Goal: Task Accomplishment & Management: Complete application form

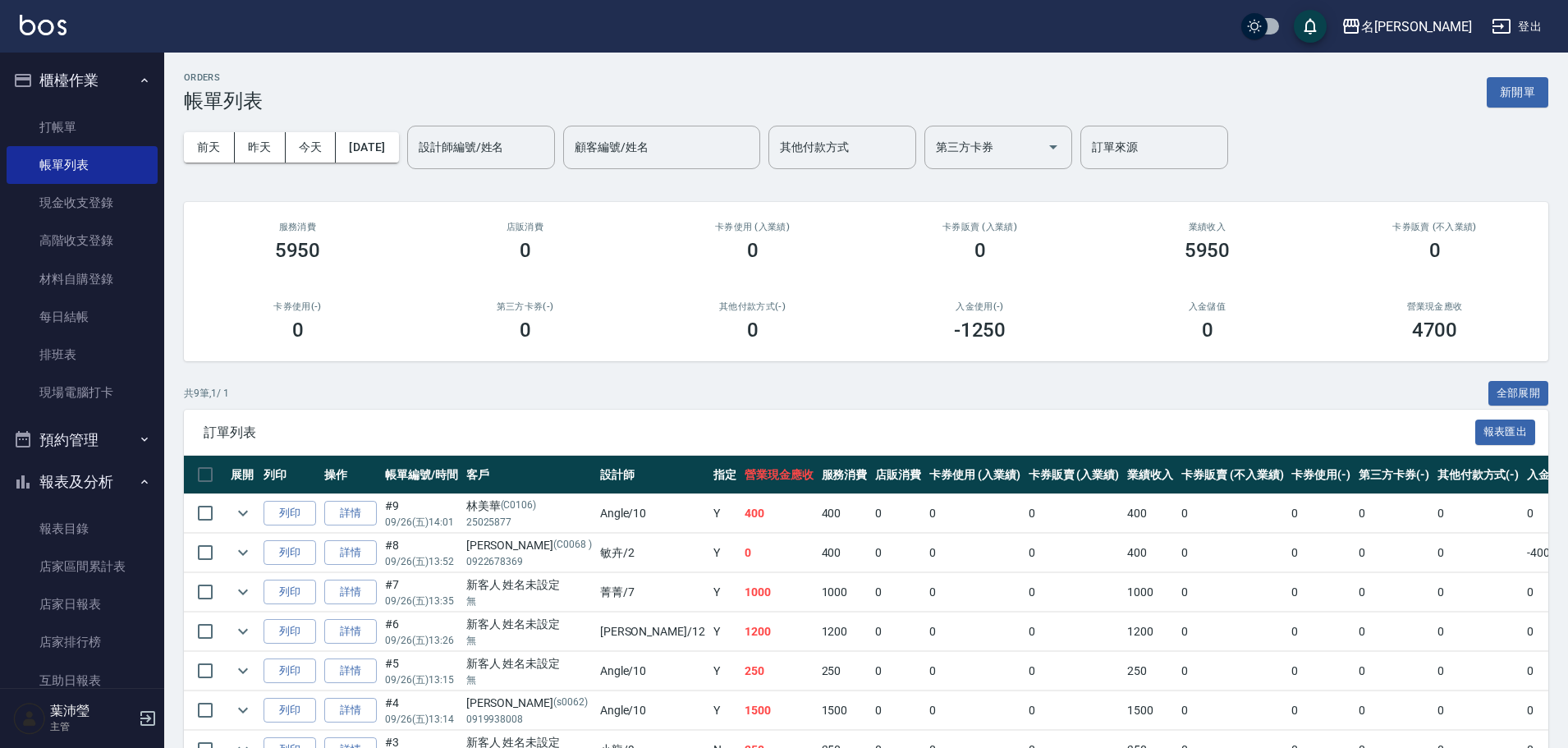
click at [343, 286] on div "卡券使用(-) 0" at bounding box center [298, 322] width 228 height 80
click at [83, 121] on link "打帳單" at bounding box center [82, 127] width 151 height 37
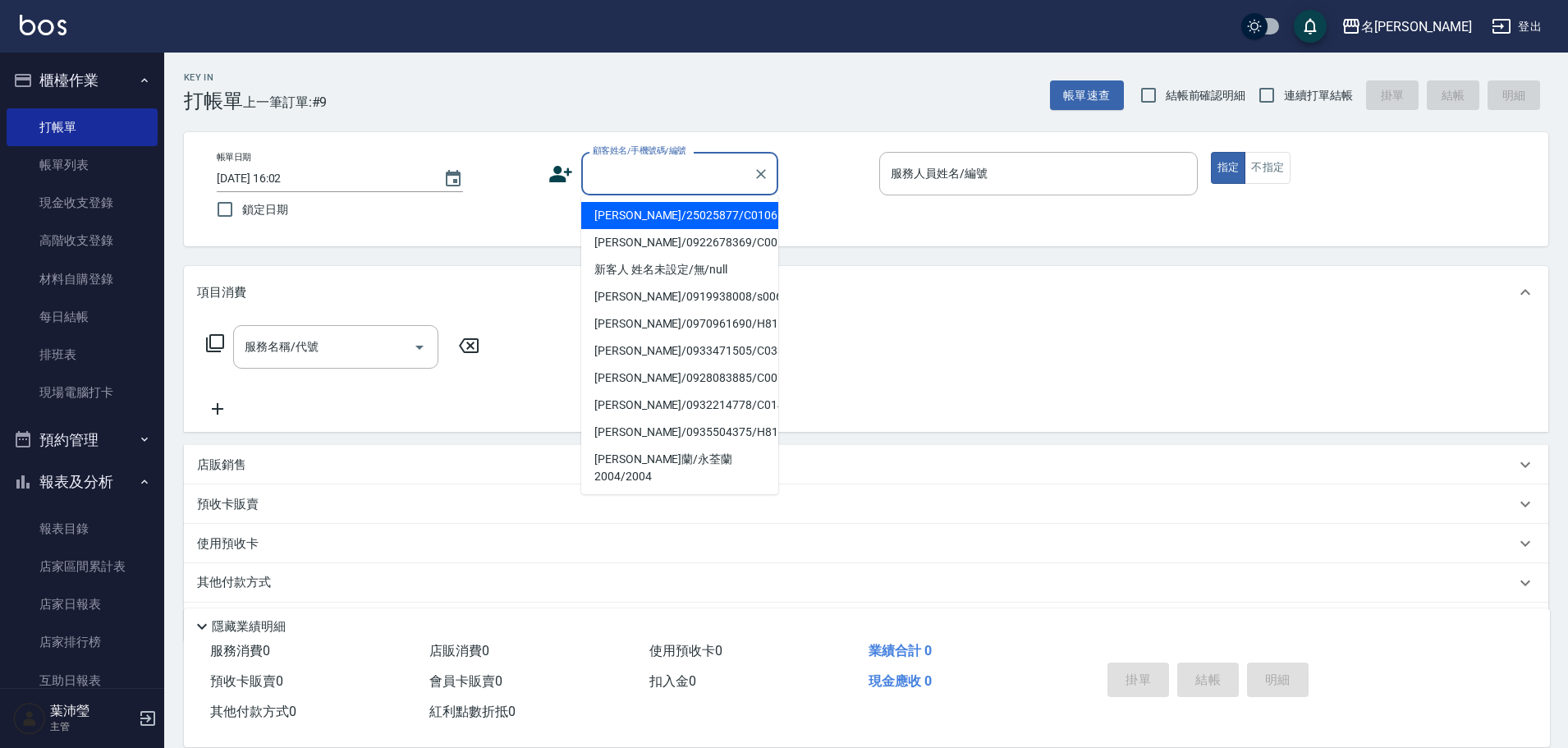
click at [689, 183] on input "顧客姓名/手機號碼/編號" at bounding box center [667, 174] width 158 height 29
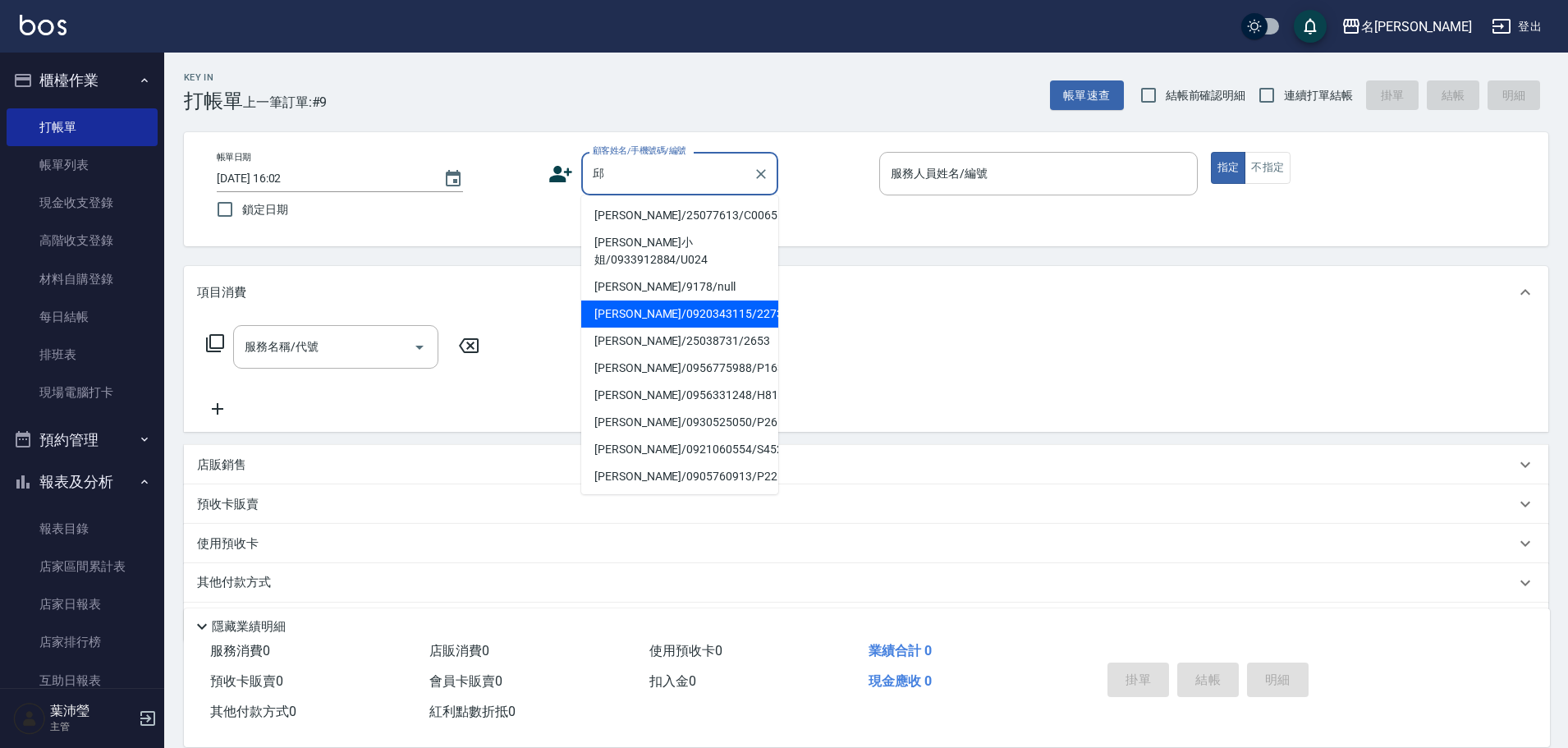
click at [679, 301] on li "[PERSON_NAME]/0920343115/2273" at bounding box center [680, 314] width 197 height 27
type input "[PERSON_NAME]/0920343115/2273"
type input "敏卉-2"
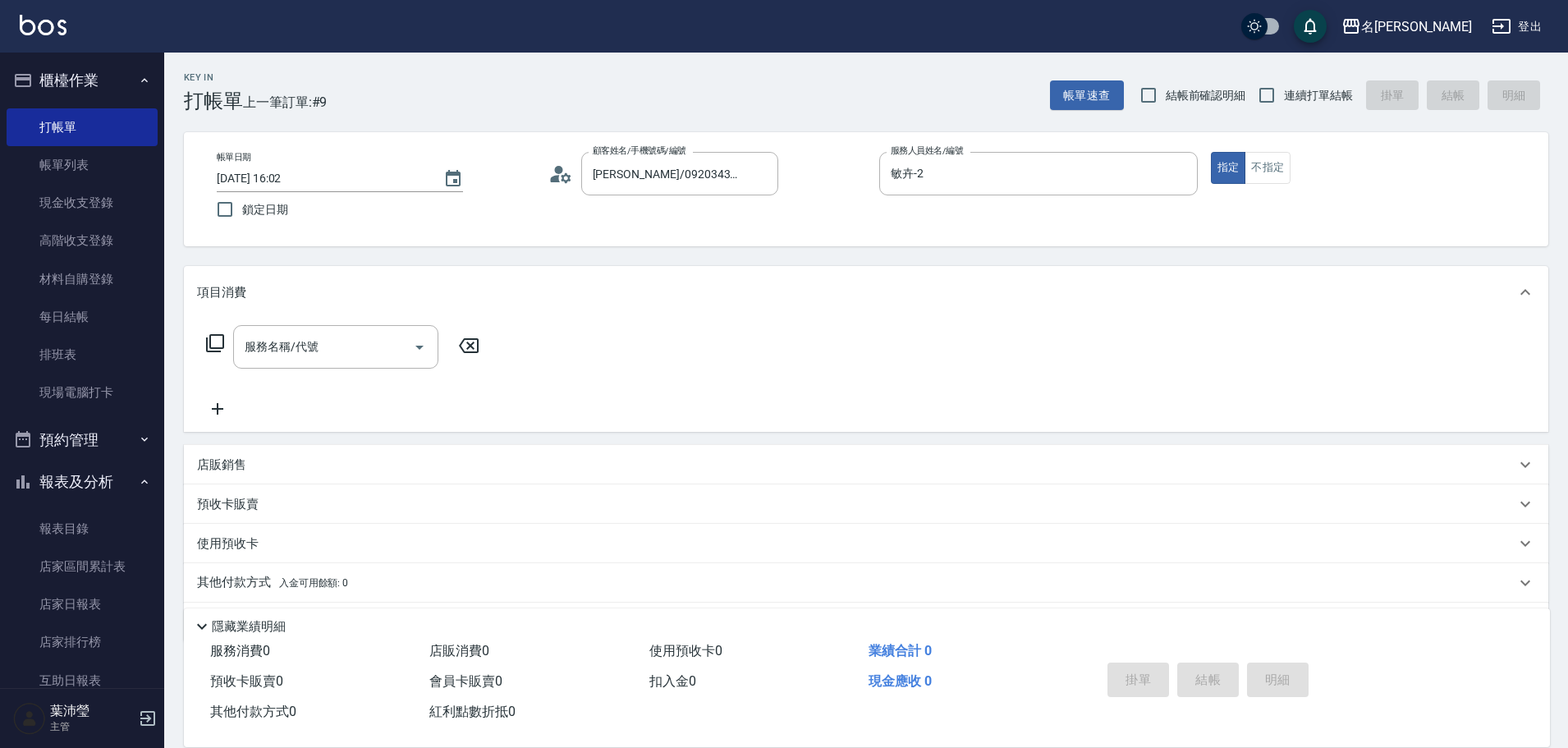
click at [220, 342] on icon at bounding box center [215, 343] width 20 height 20
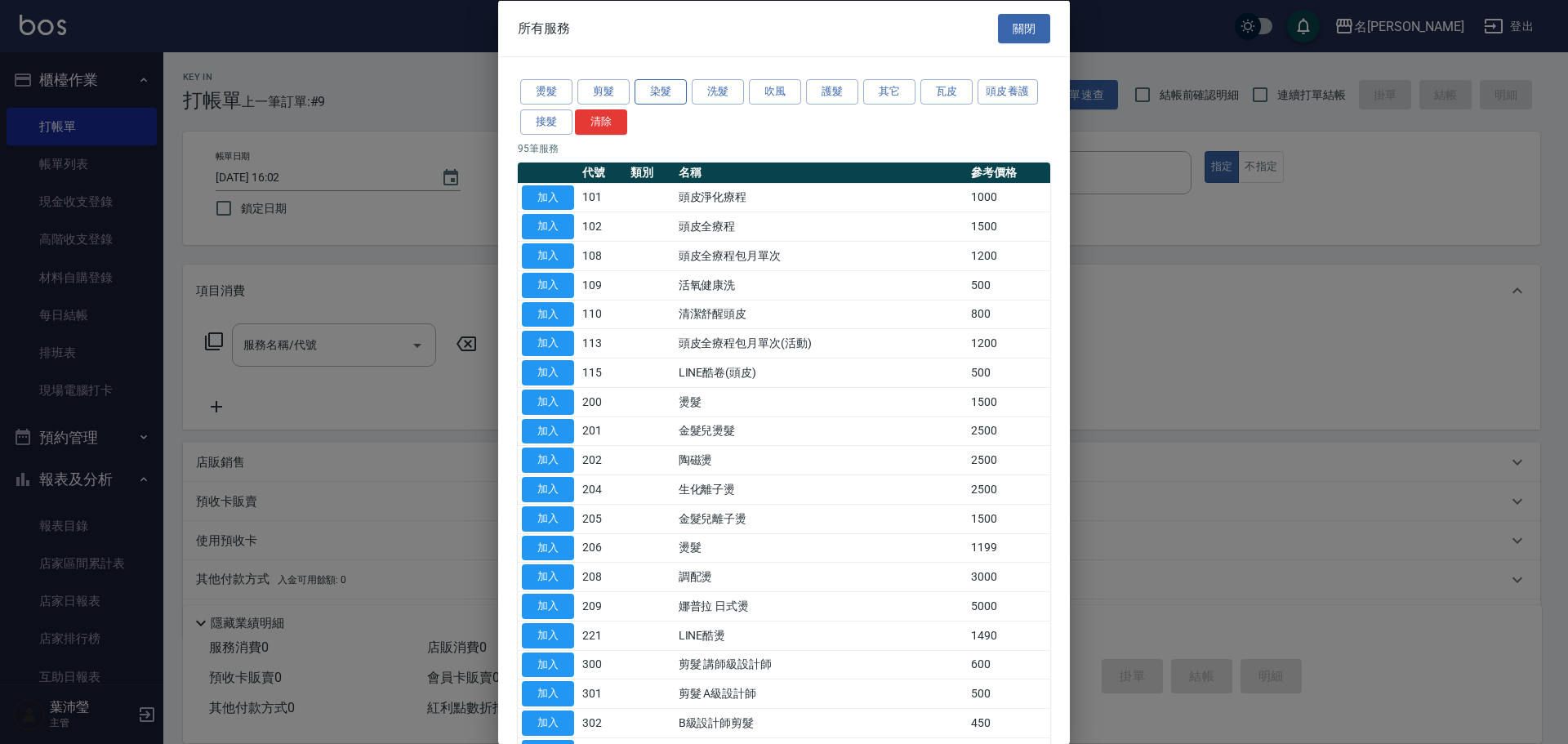
click at [652, 91] on button "染髮" at bounding box center [660, 92] width 52 height 25
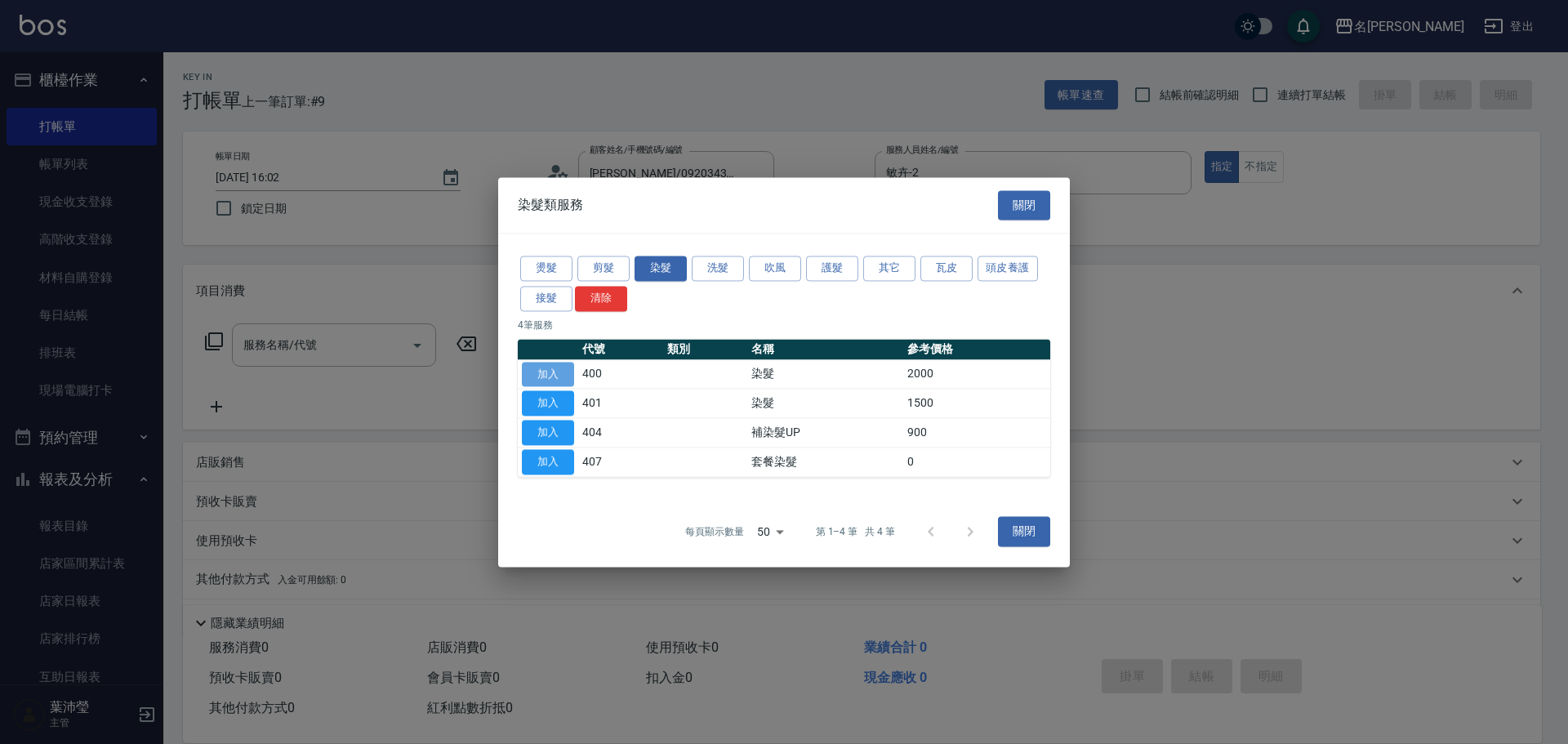
click at [560, 377] on button "加入" at bounding box center [548, 374] width 52 height 25
type input "染髮(400)"
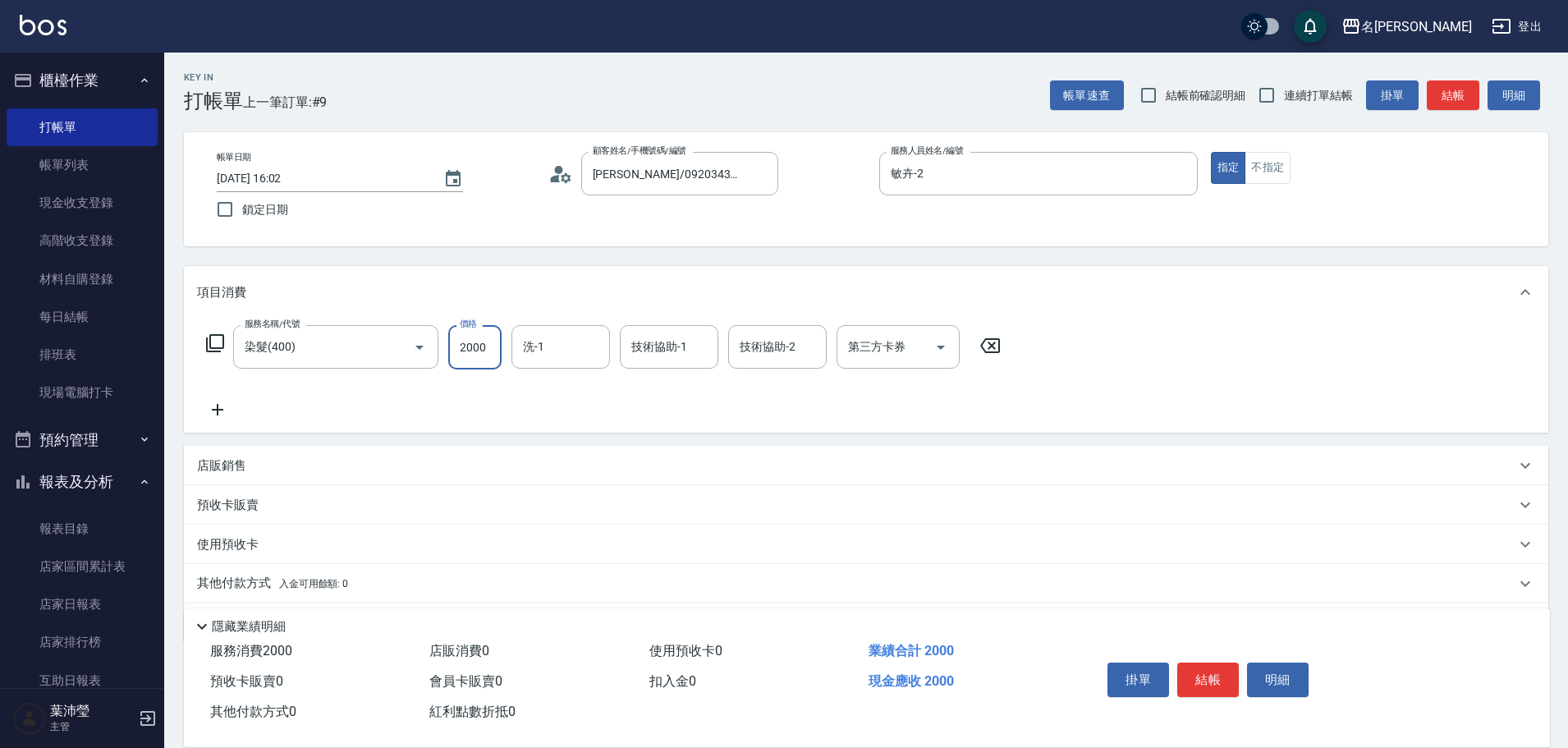
click at [488, 353] on input "2000" at bounding box center [475, 347] width 53 height 44
type input "3100"
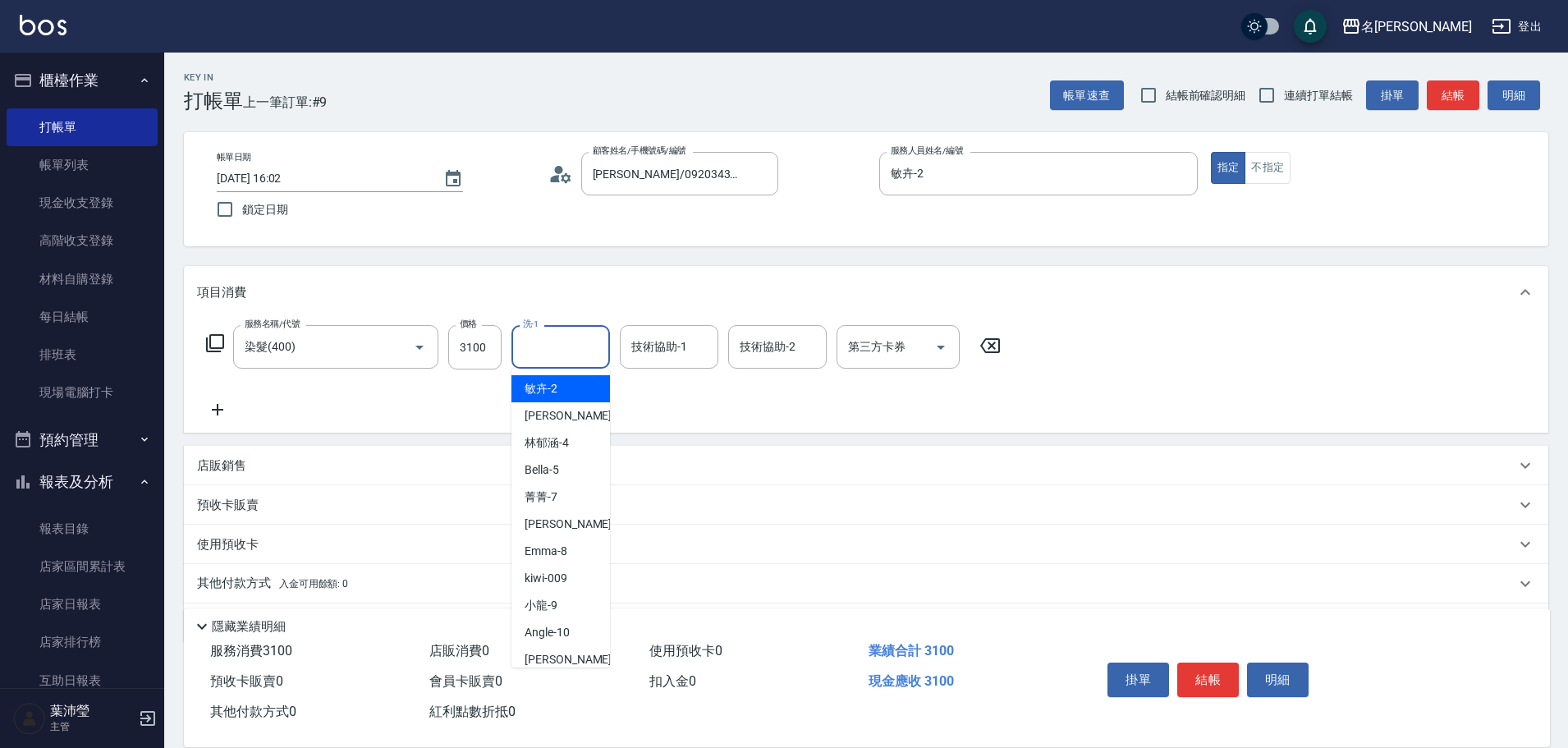
click at [543, 352] on input "洗-1" at bounding box center [560, 347] width 84 height 29
click at [591, 393] on div "語爭 -20" at bounding box center [561, 389] width 98 height 27
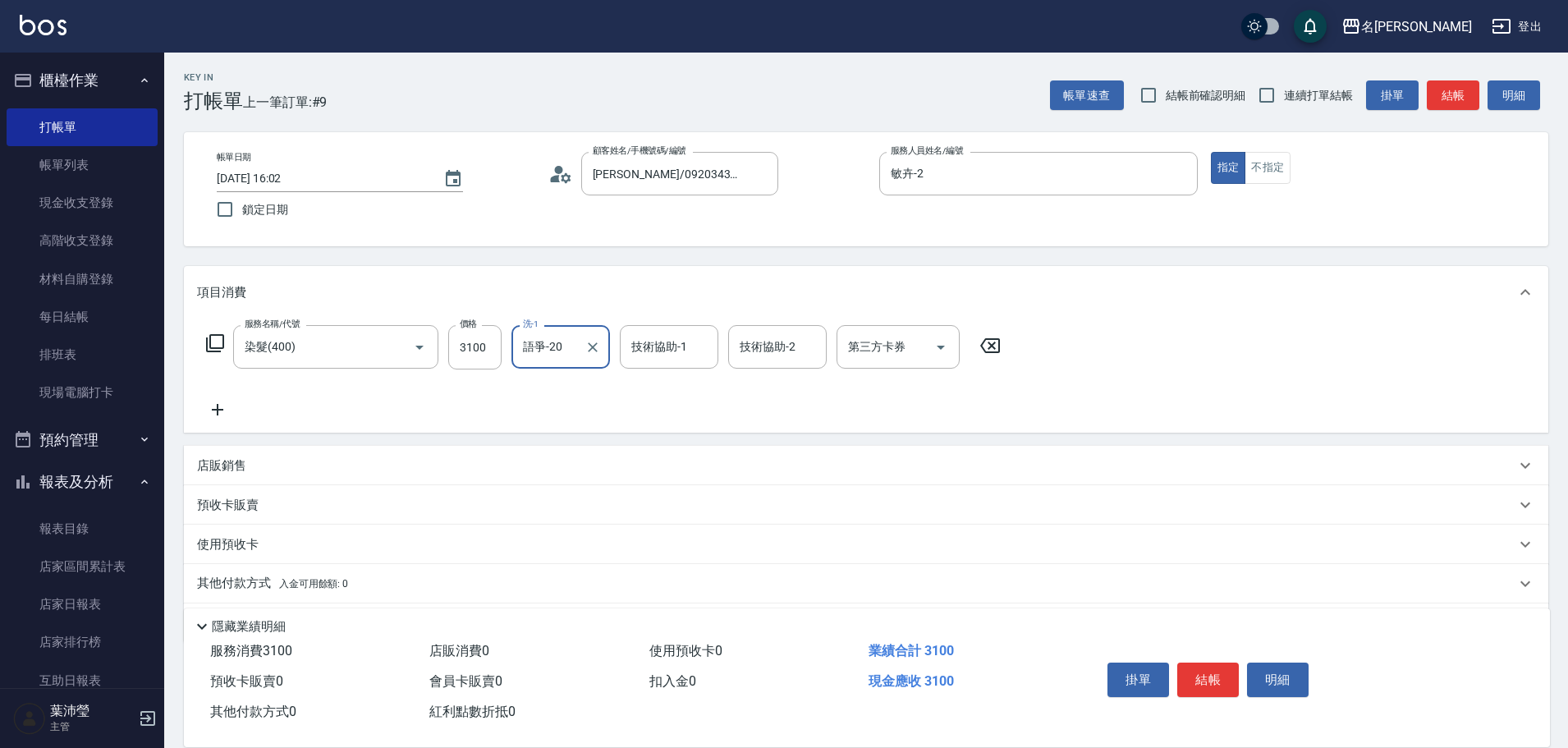
type input "語爭-20"
click at [218, 342] on icon at bounding box center [215, 343] width 20 height 20
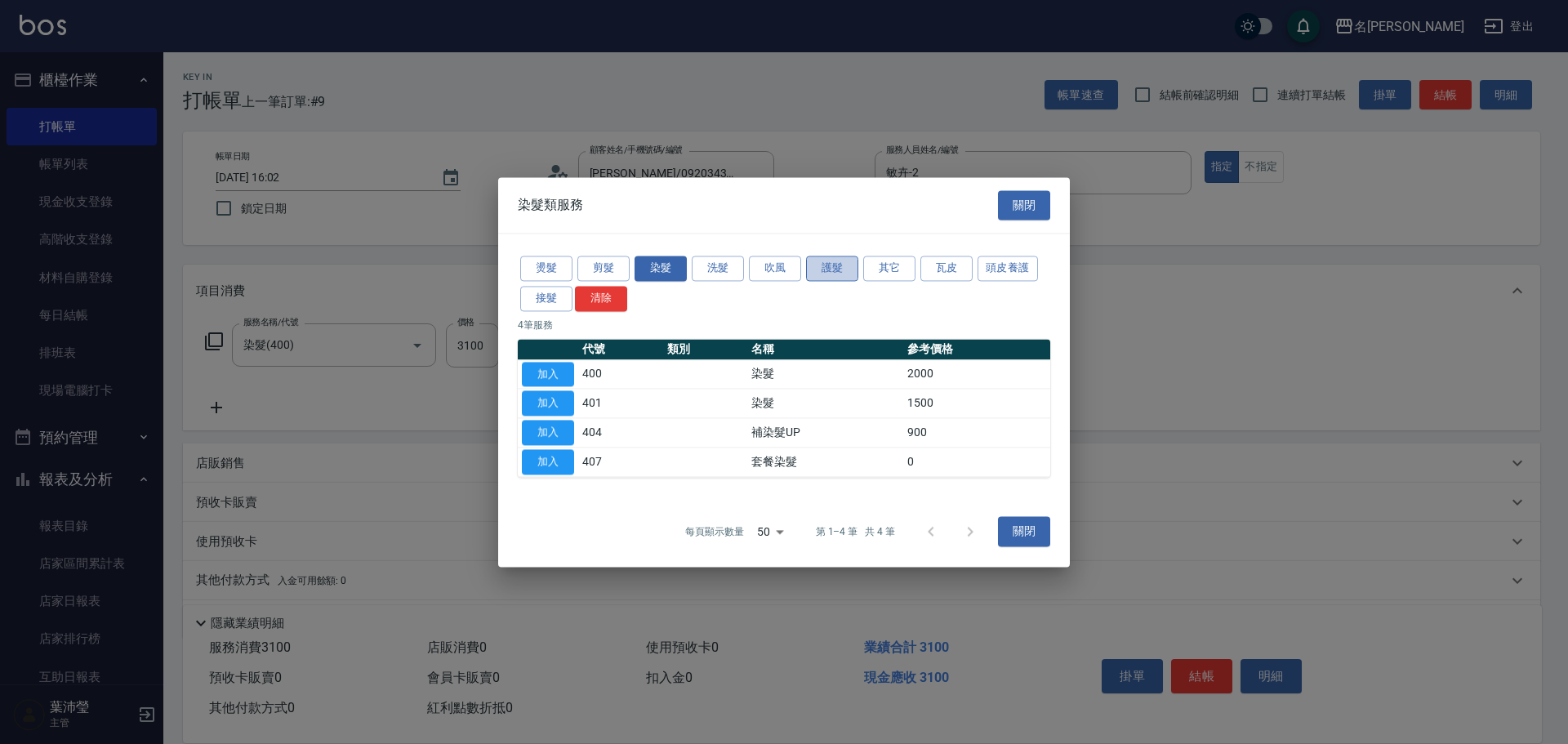
click at [838, 269] on button "護髮" at bounding box center [833, 269] width 52 height 25
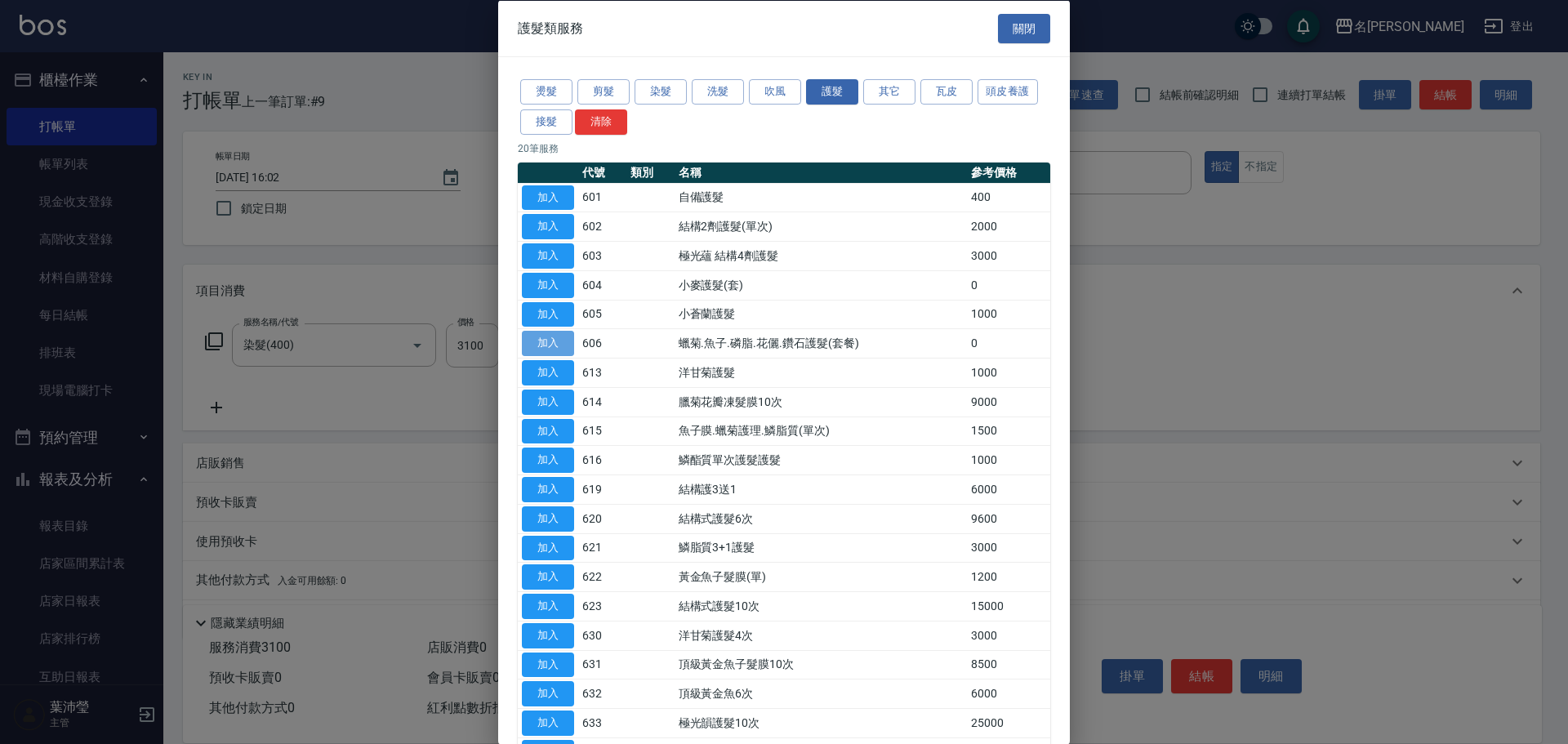
click at [553, 340] on button "加入" at bounding box center [548, 344] width 52 height 25
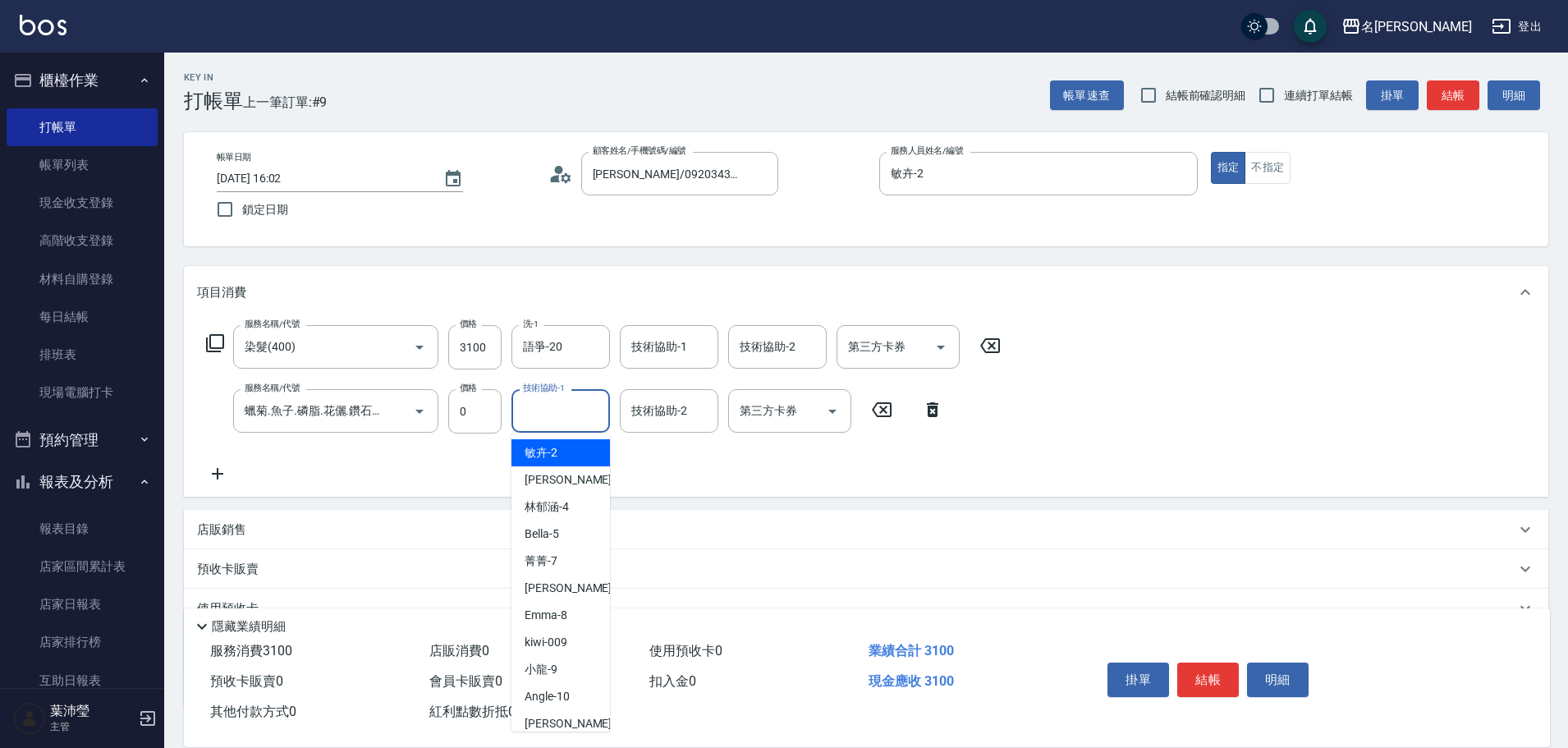
click at [564, 407] on input "技術協助-1" at bounding box center [560, 411] width 84 height 29
click at [527, 460] on span "語爭 -20" at bounding box center [544, 453] width 39 height 17
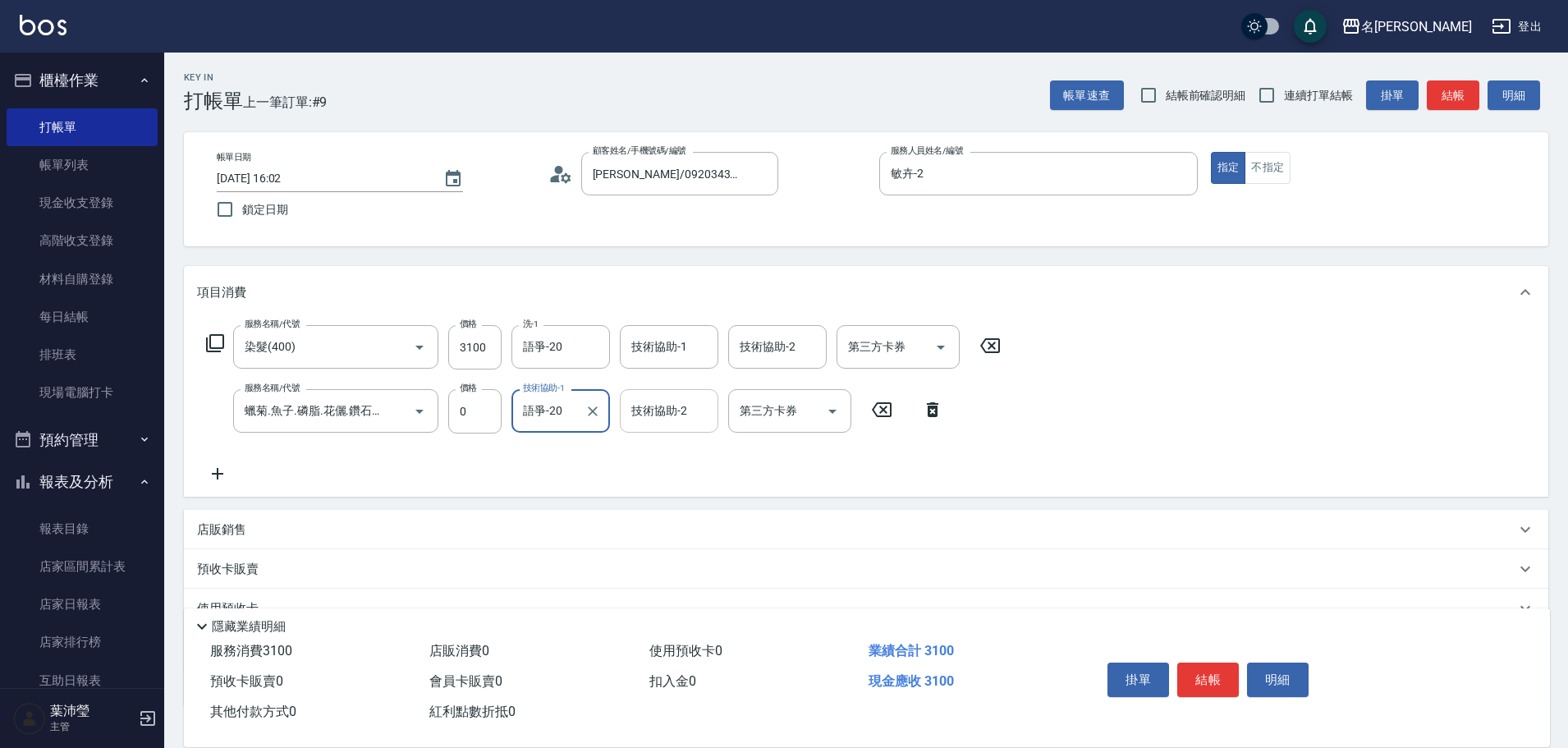
type input "語爭-20"
click at [668, 414] on input "技術協助-2" at bounding box center [669, 411] width 84 height 29
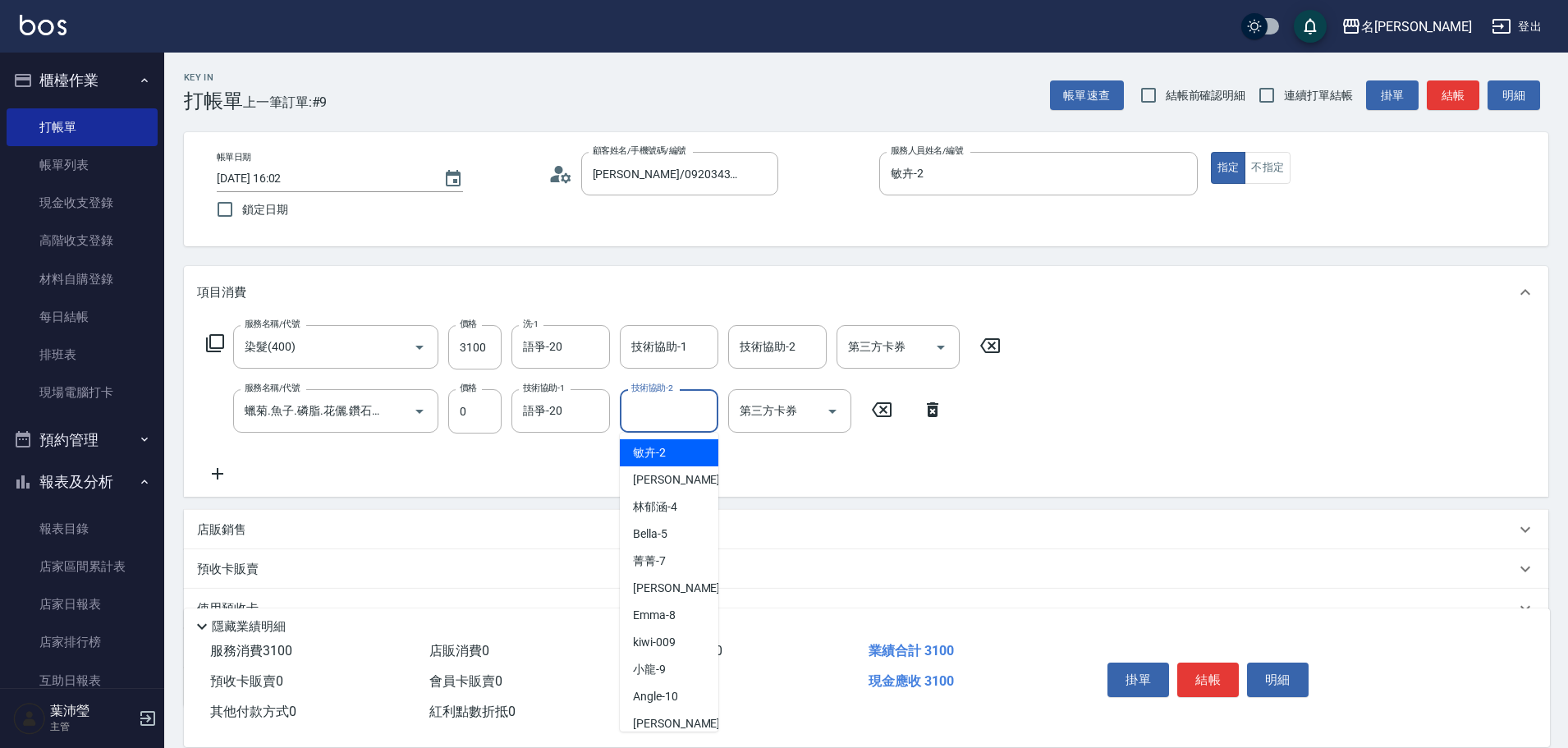
click at [677, 457] on div "敏卉 -2" at bounding box center [669, 453] width 98 height 27
type input "敏卉-2"
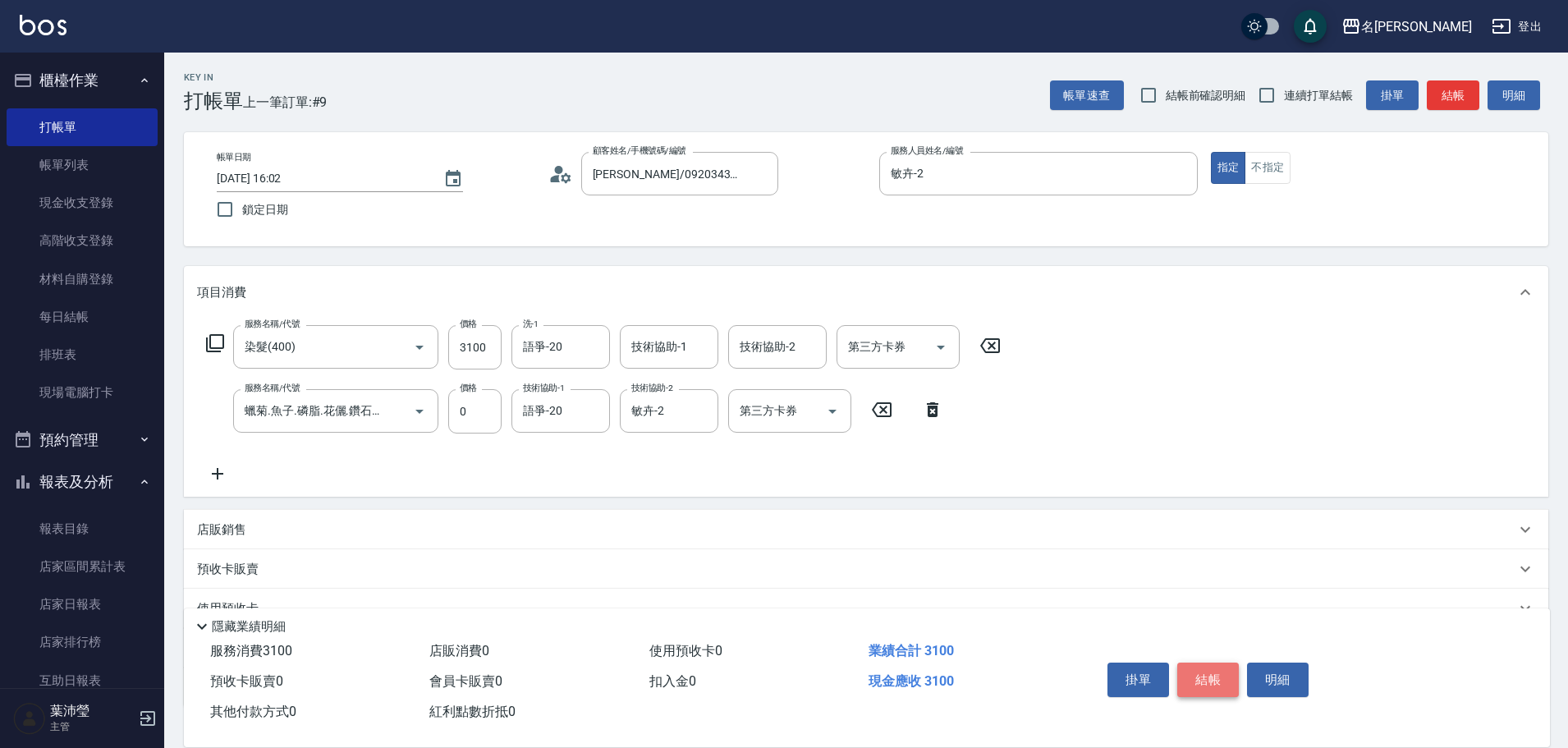
click at [1204, 670] on button "結帳" at bounding box center [1208, 680] width 62 height 35
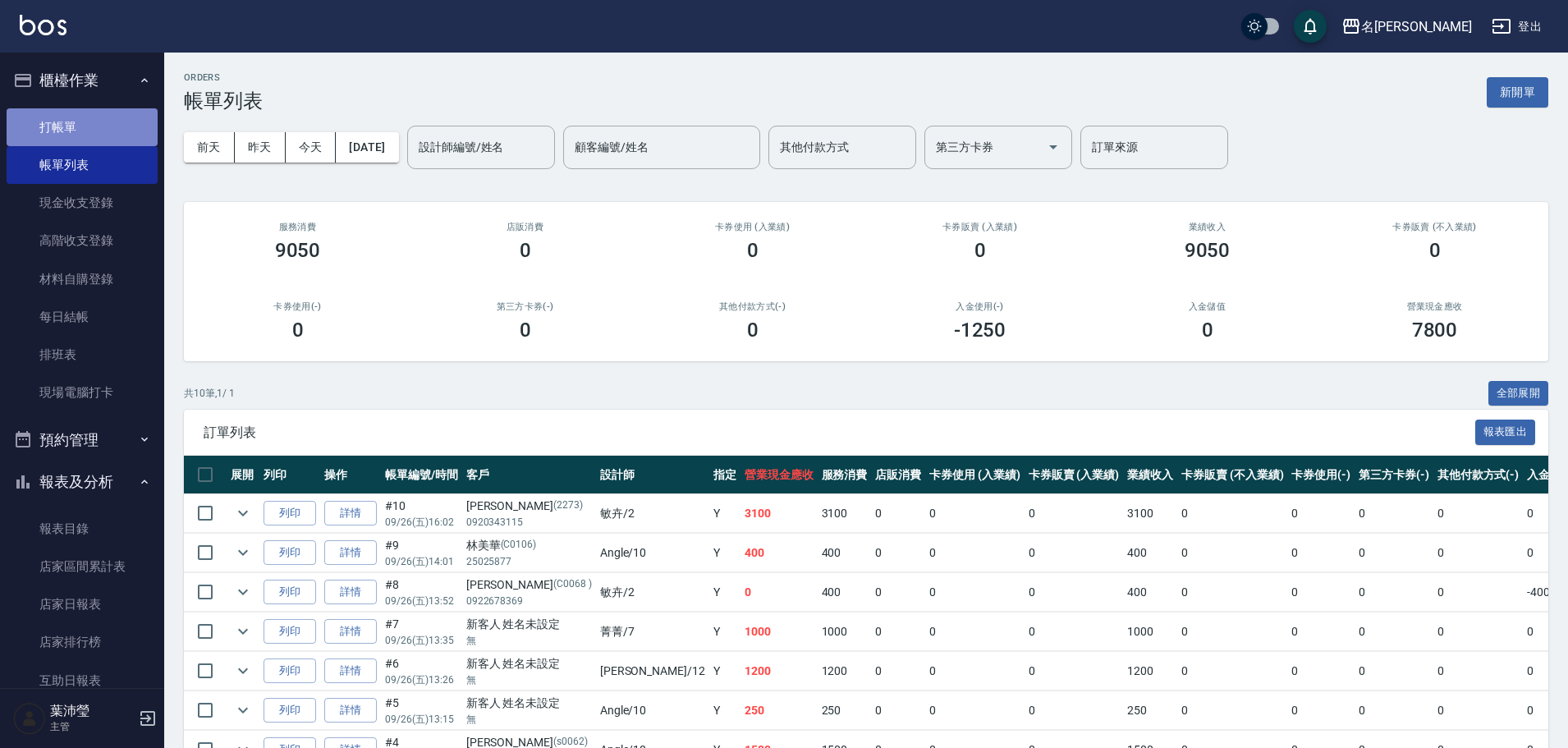
click at [97, 127] on link "打帳單" at bounding box center [82, 127] width 151 height 37
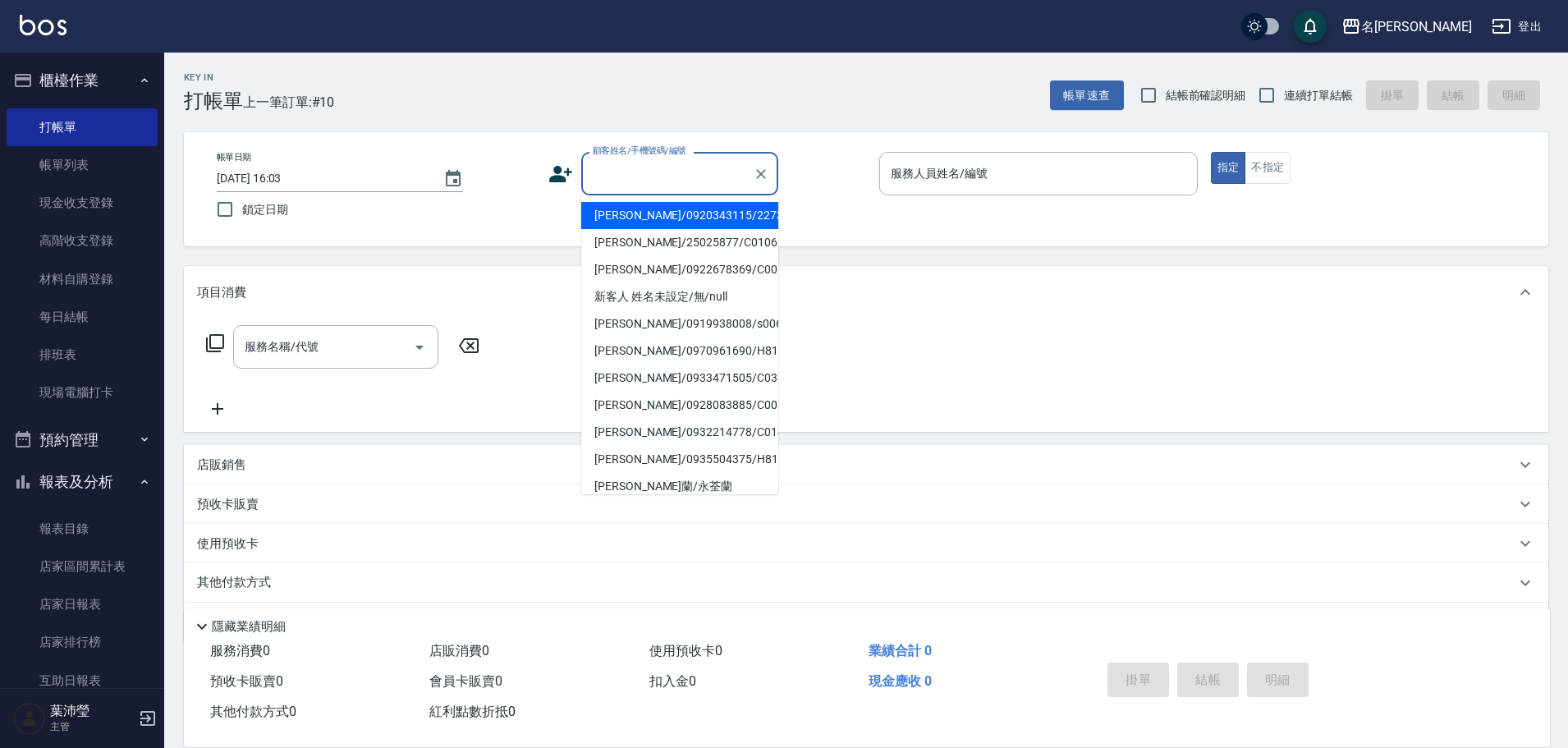
click at [628, 179] on input "顧客姓名/手機號碼/編號" at bounding box center [667, 174] width 158 height 29
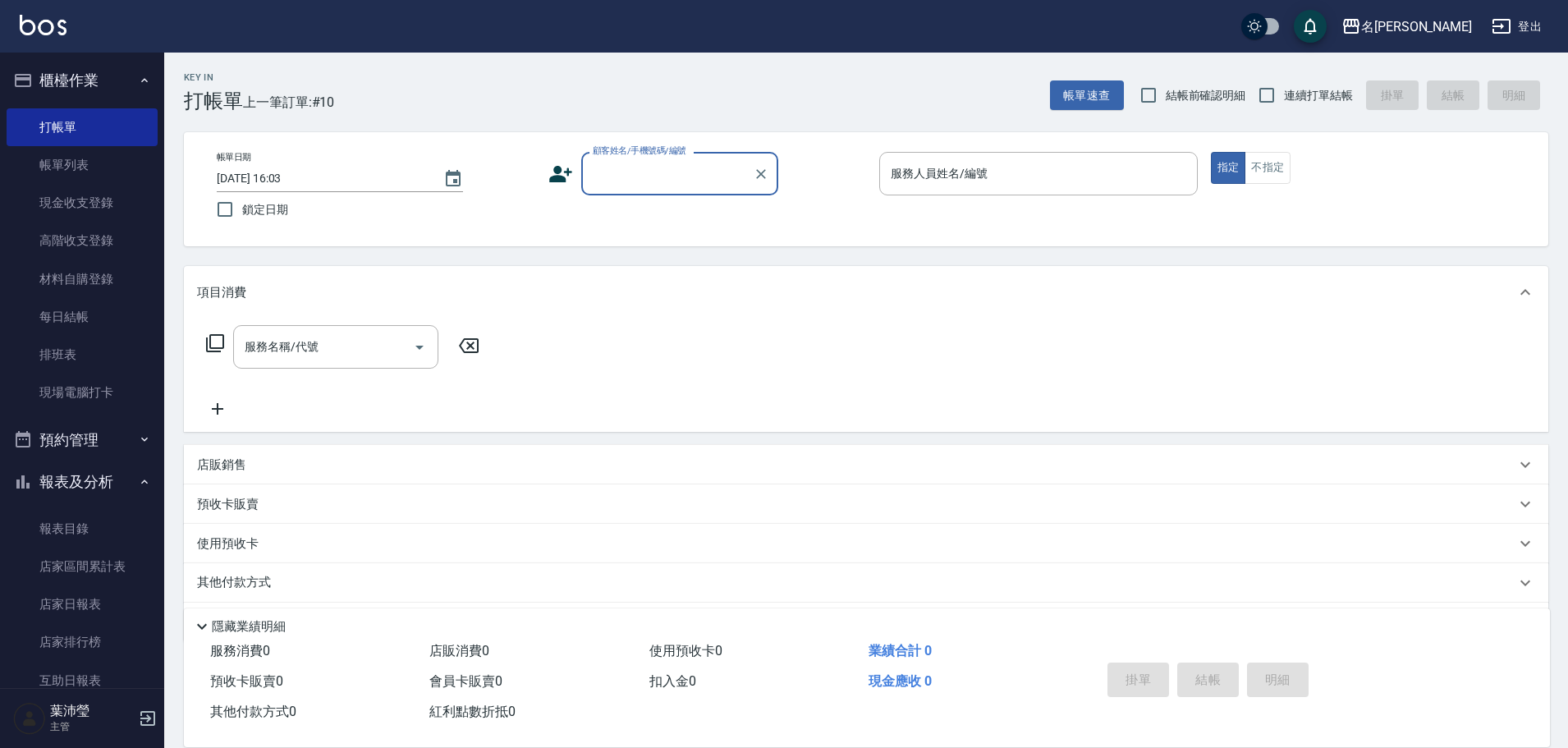
click at [624, 181] on input "顧客姓名/手機號碼/編號" at bounding box center [667, 174] width 158 height 29
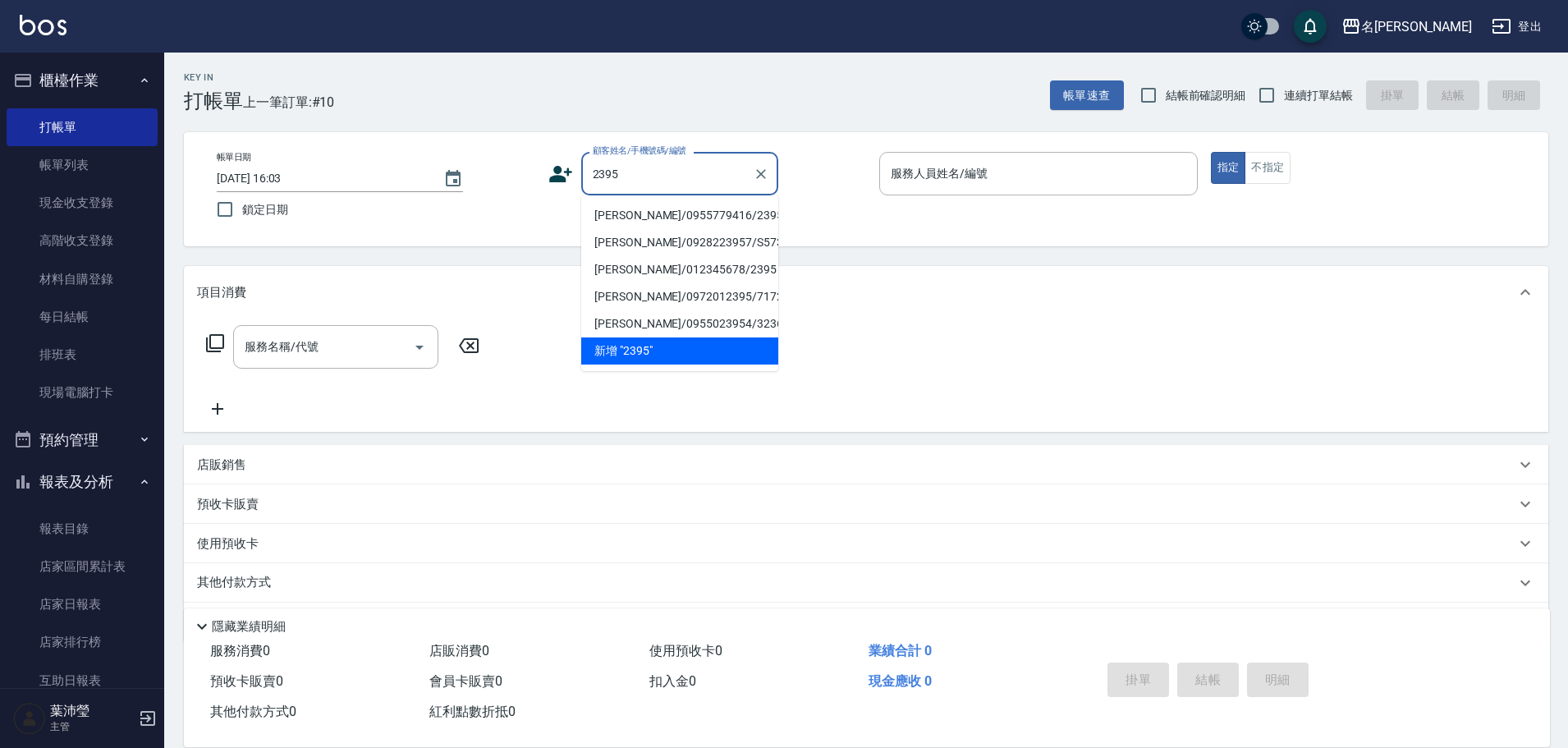
click at [718, 218] on li "[PERSON_NAME]/0955779416/2395" at bounding box center [680, 216] width 197 height 27
type input "[PERSON_NAME]/0955779416/2395"
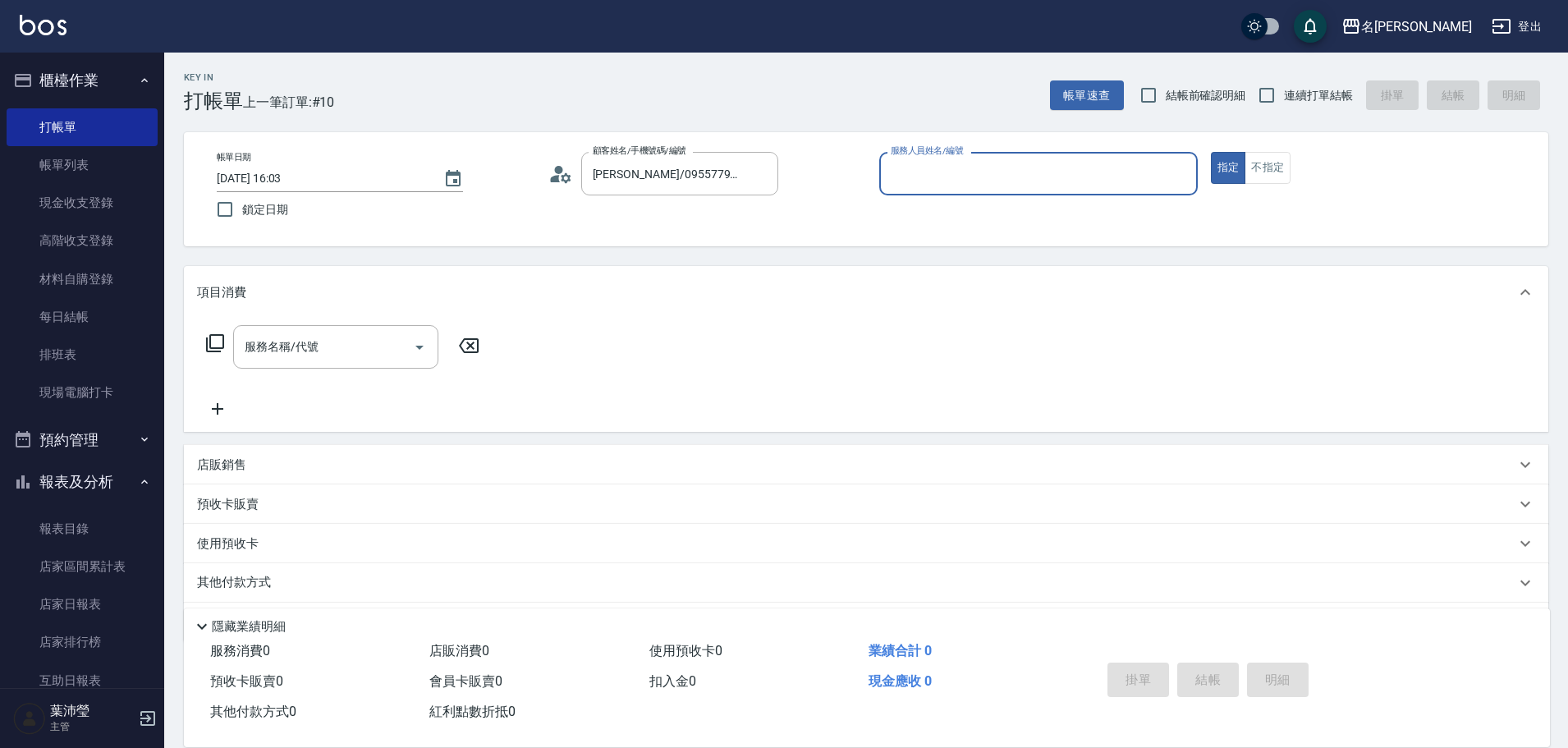
type input "敏卉-2"
click at [222, 343] on icon at bounding box center [215, 343] width 20 height 20
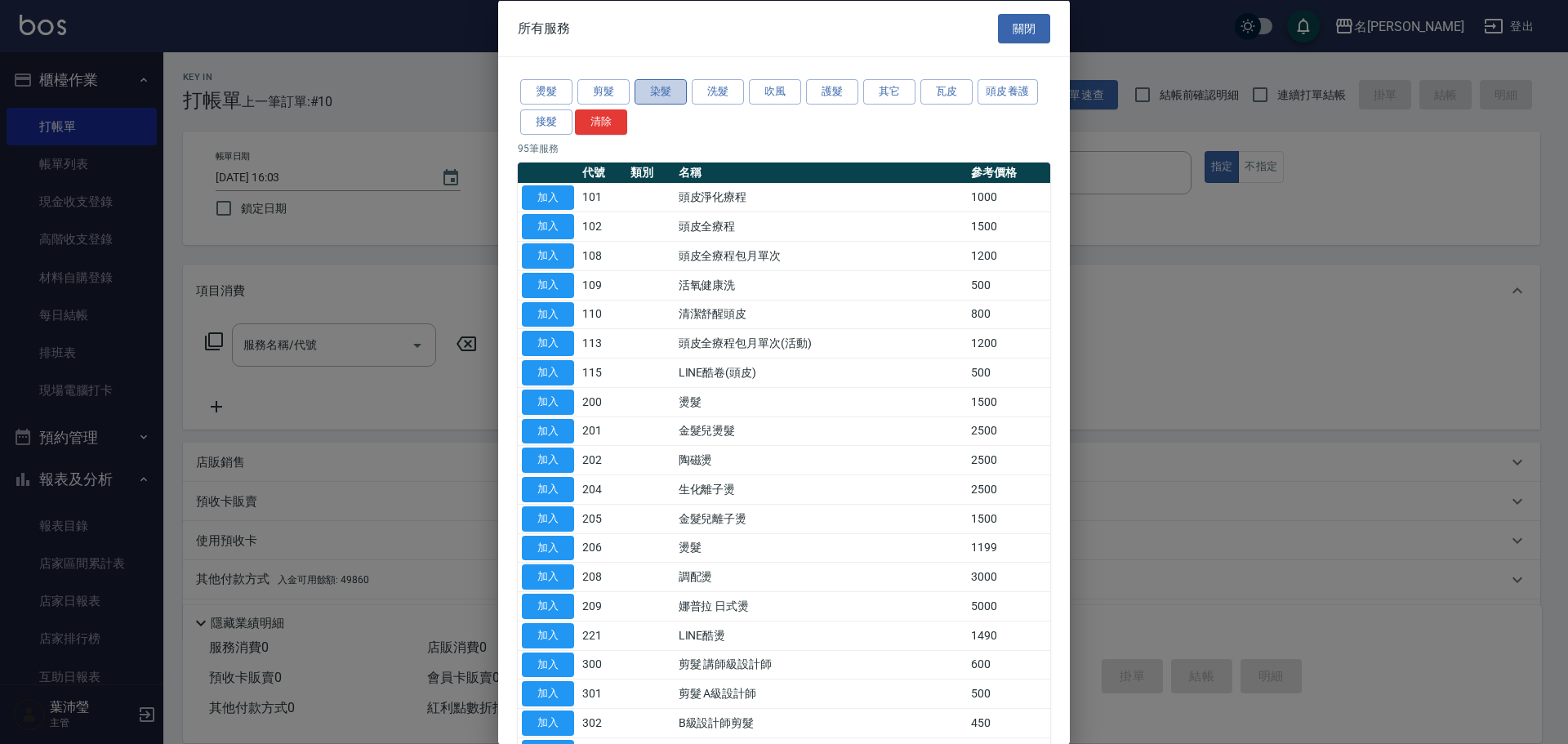
click at [643, 95] on button "染髮" at bounding box center [660, 92] width 52 height 25
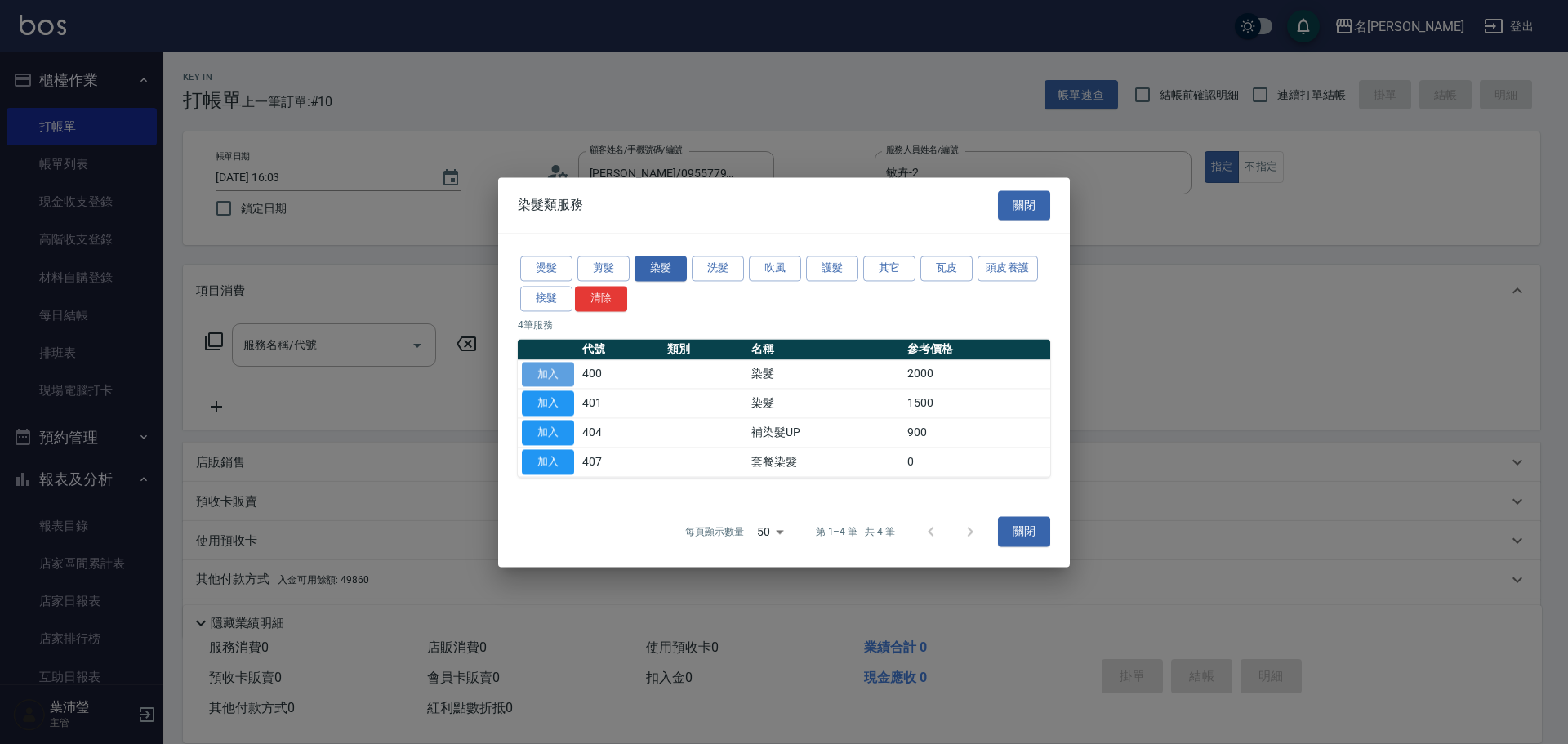
click at [552, 374] on button "加入" at bounding box center [548, 374] width 52 height 25
type input "染髮(400)"
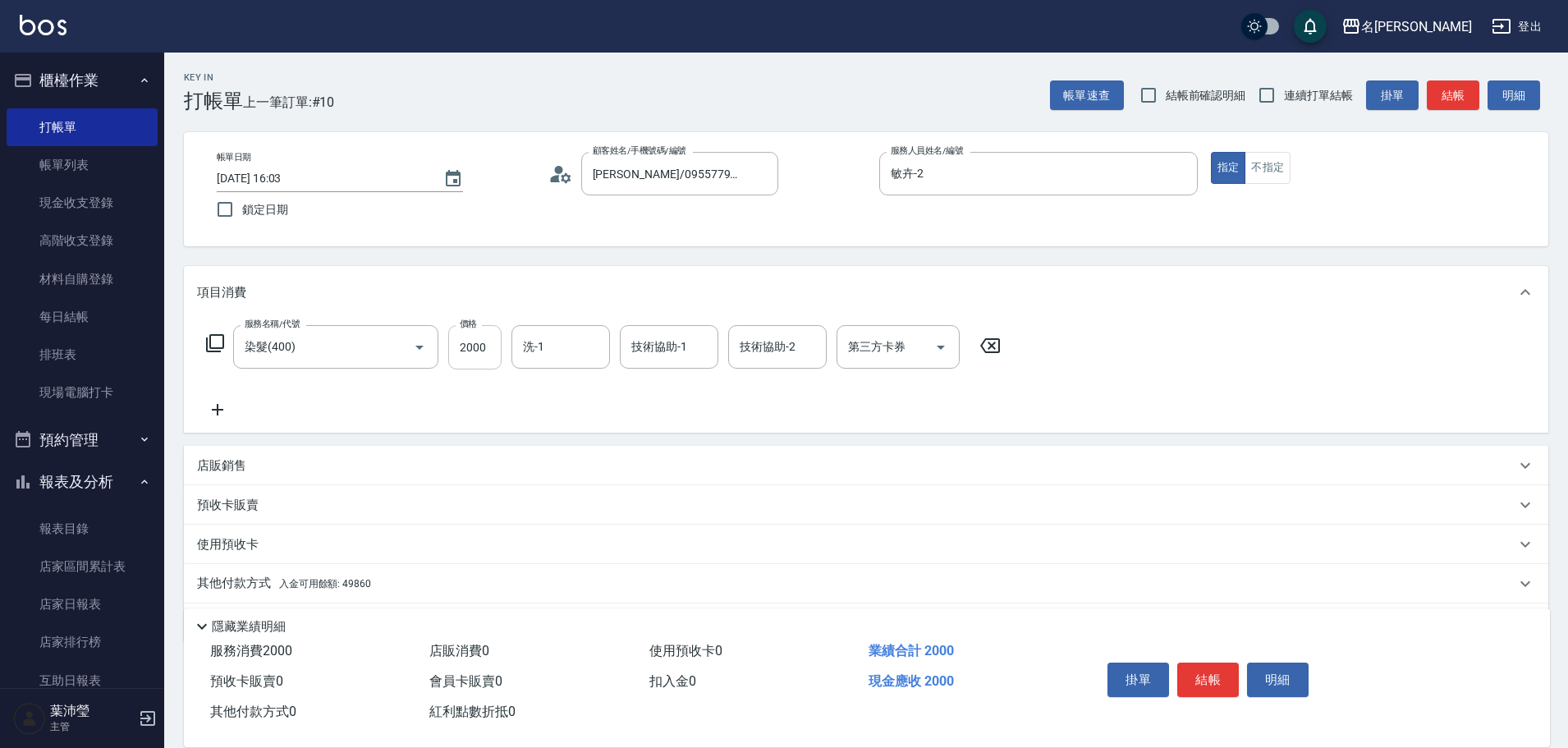
click at [497, 347] on input "2000" at bounding box center [475, 347] width 53 height 44
type input "3000"
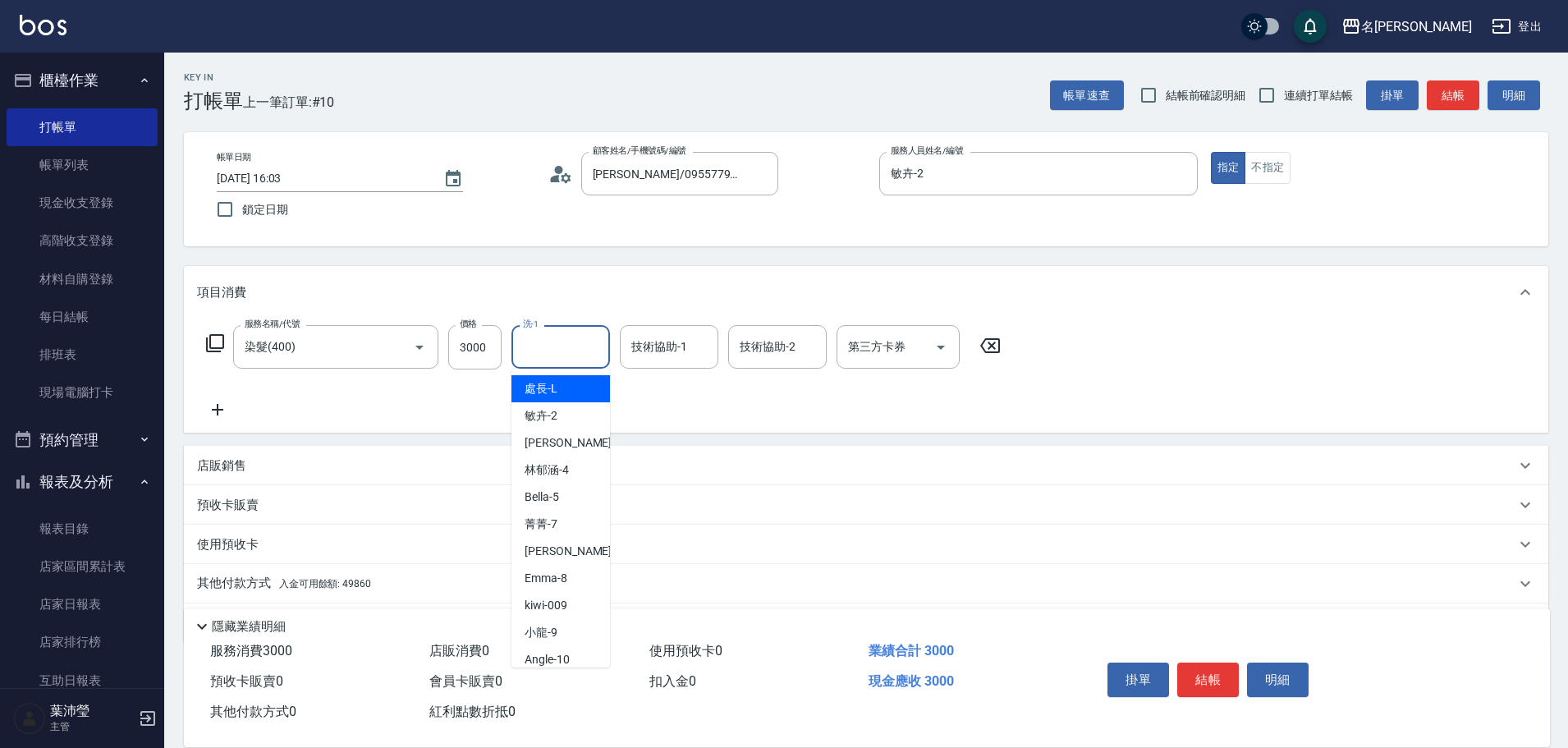
click at [550, 352] on input "洗-1" at bounding box center [560, 347] width 84 height 29
click at [580, 391] on div "語爭 -20" at bounding box center [561, 389] width 98 height 27
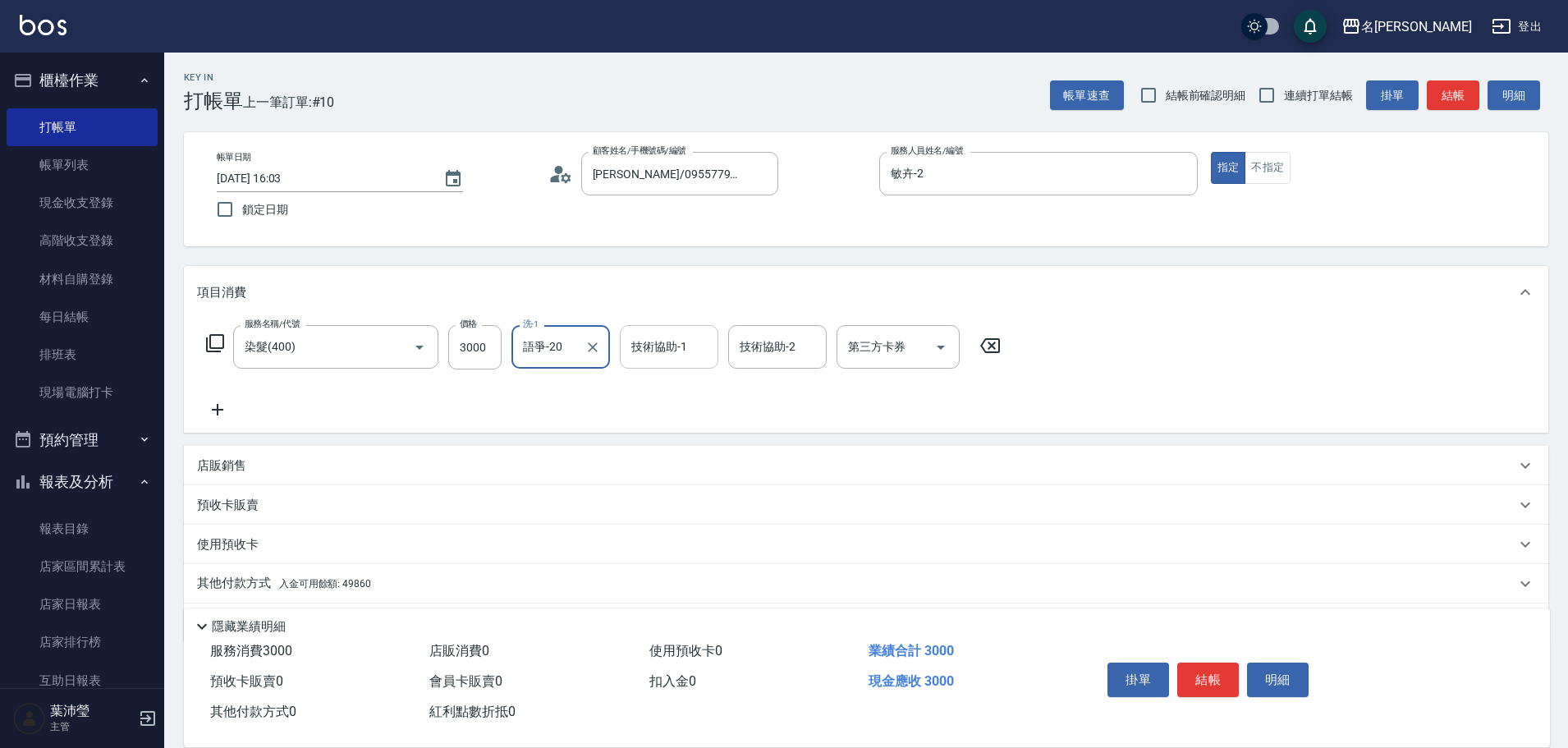
type input "語爭-20"
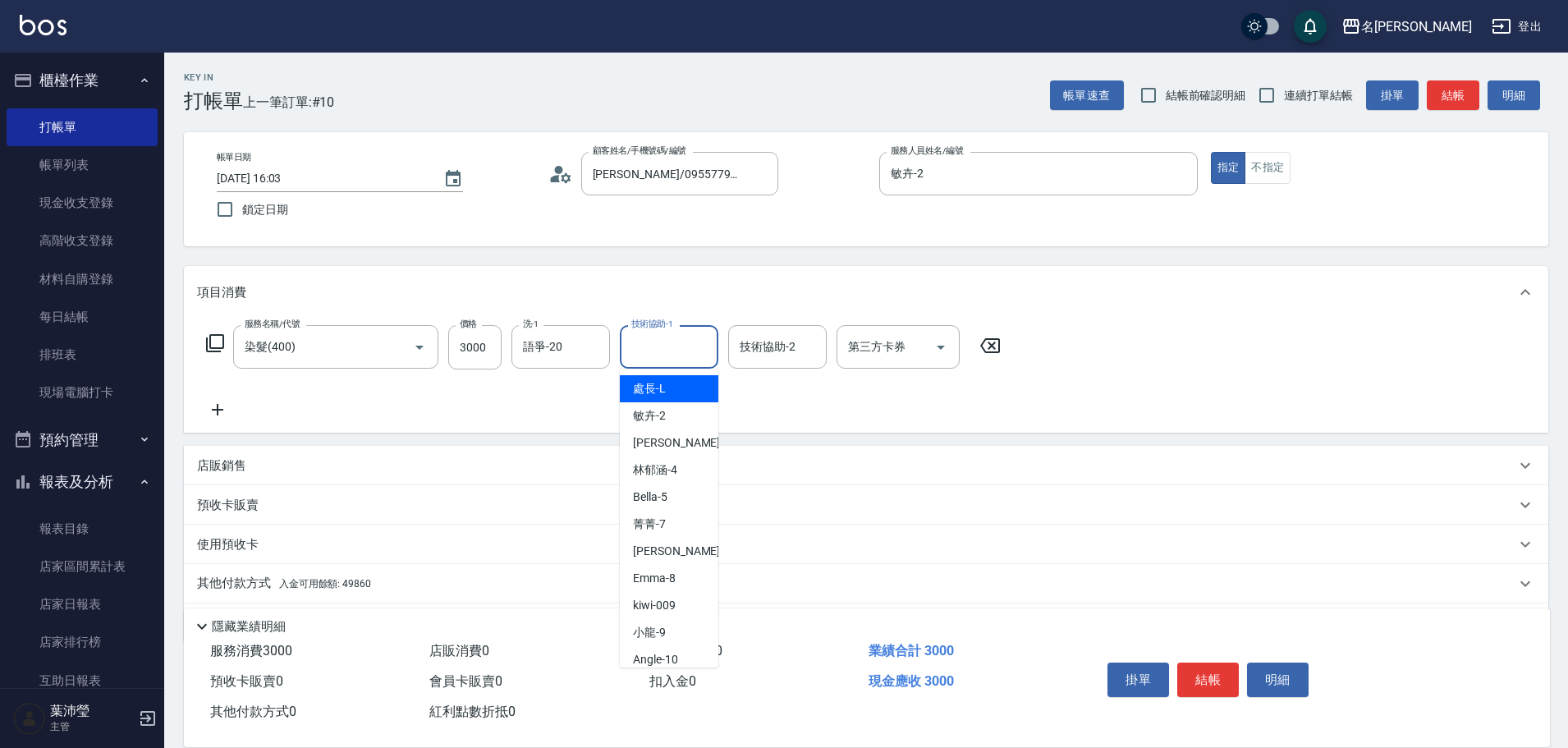
click at [647, 353] on input "技術協助-1" at bounding box center [669, 347] width 84 height 29
click at [655, 391] on span "語爭 -20" at bounding box center [653, 389] width 39 height 17
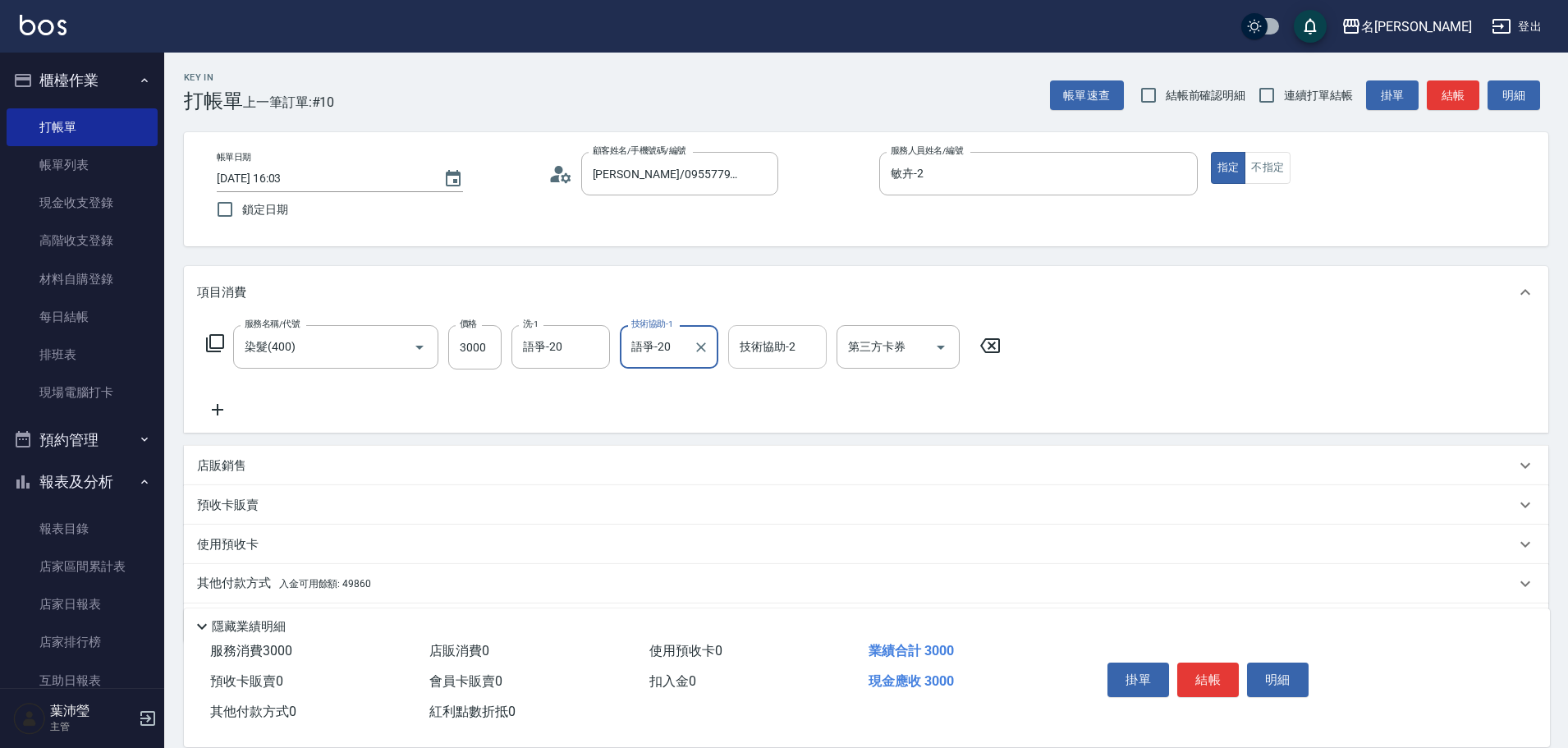
type input "語爭-20"
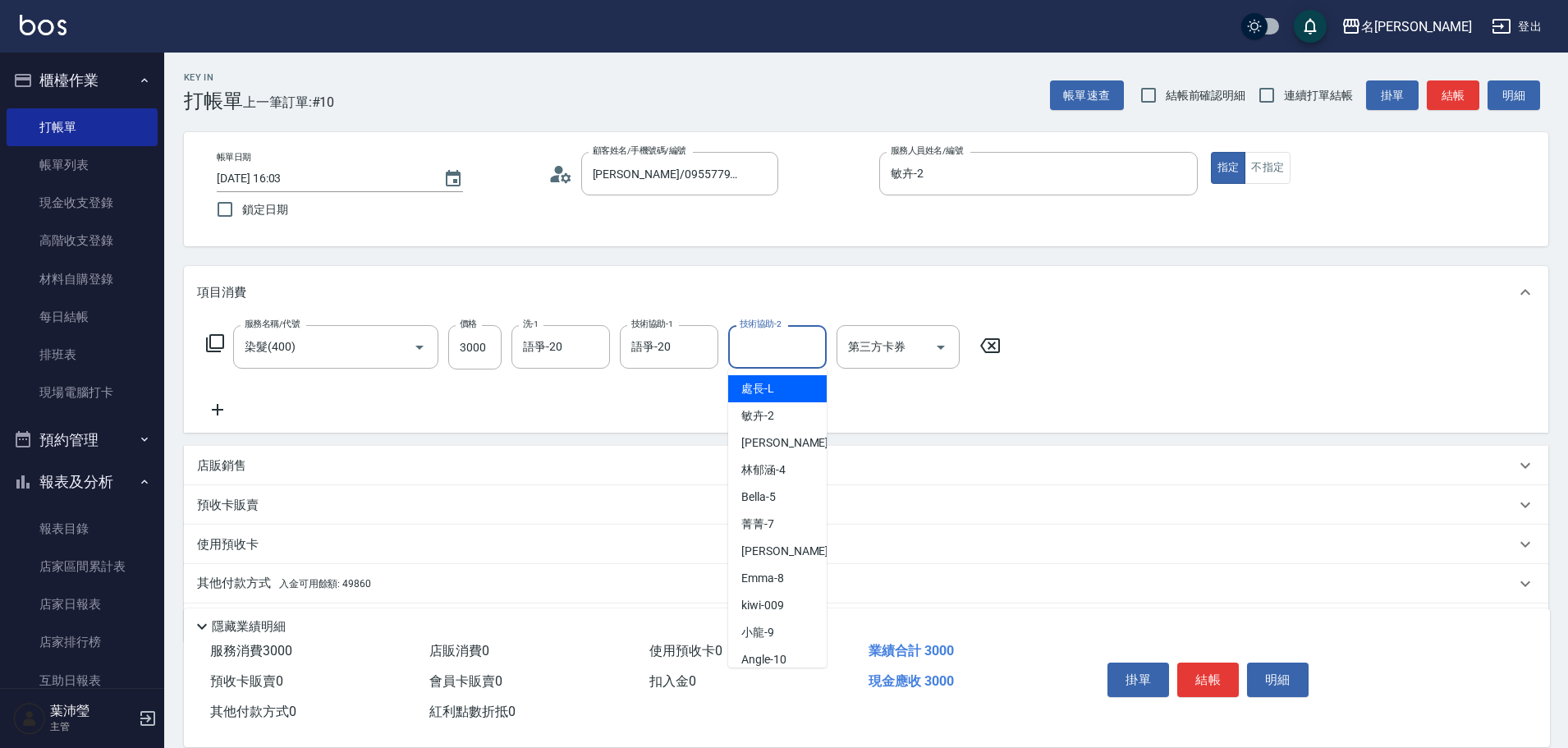
click at [775, 357] on input "技術協助-2" at bounding box center [778, 347] width 84 height 29
click at [778, 420] on div "敏卉 -2" at bounding box center [778, 416] width 98 height 27
type input "敏卉-2"
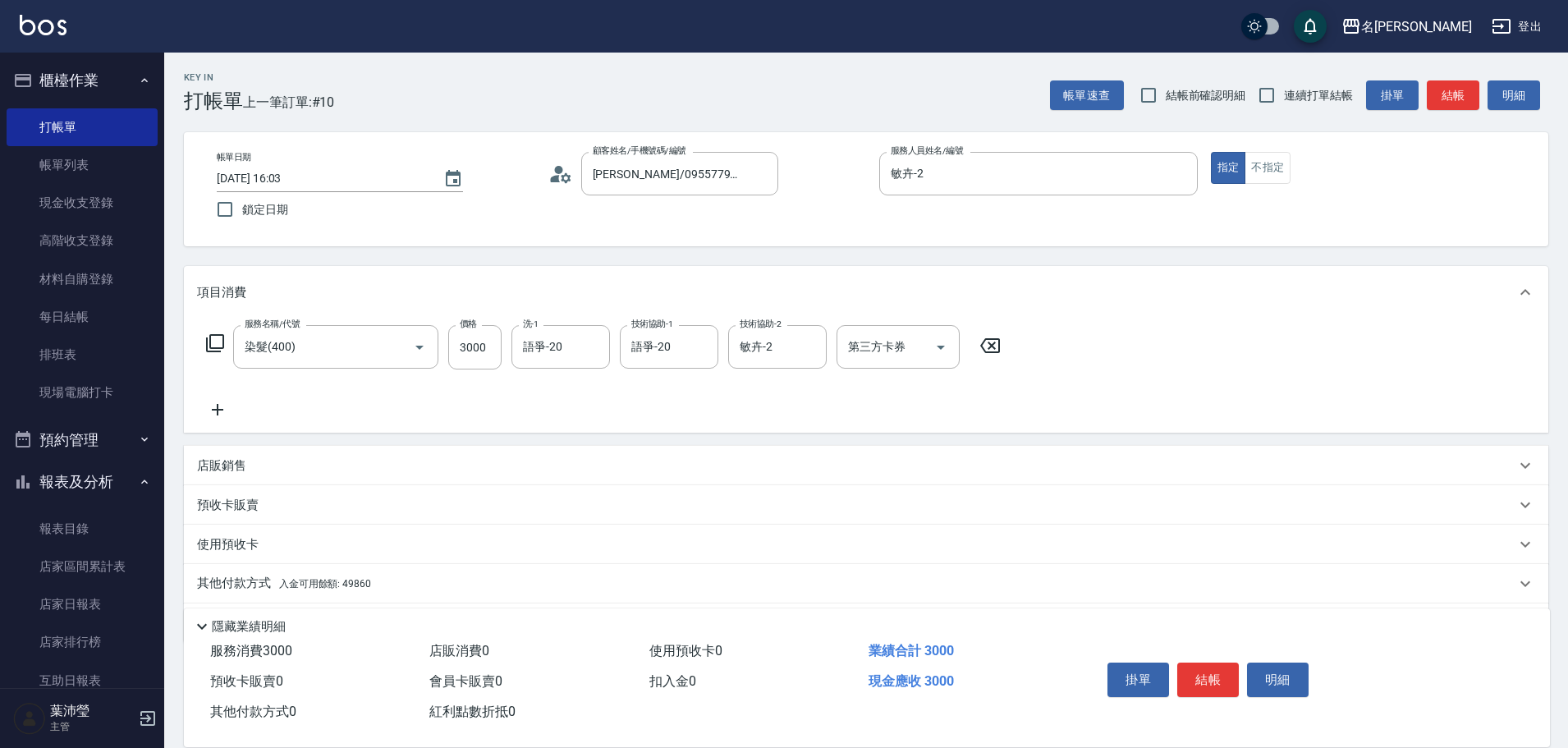
click at [217, 342] on icon at bounding box center [215, 343] width 20 height 20
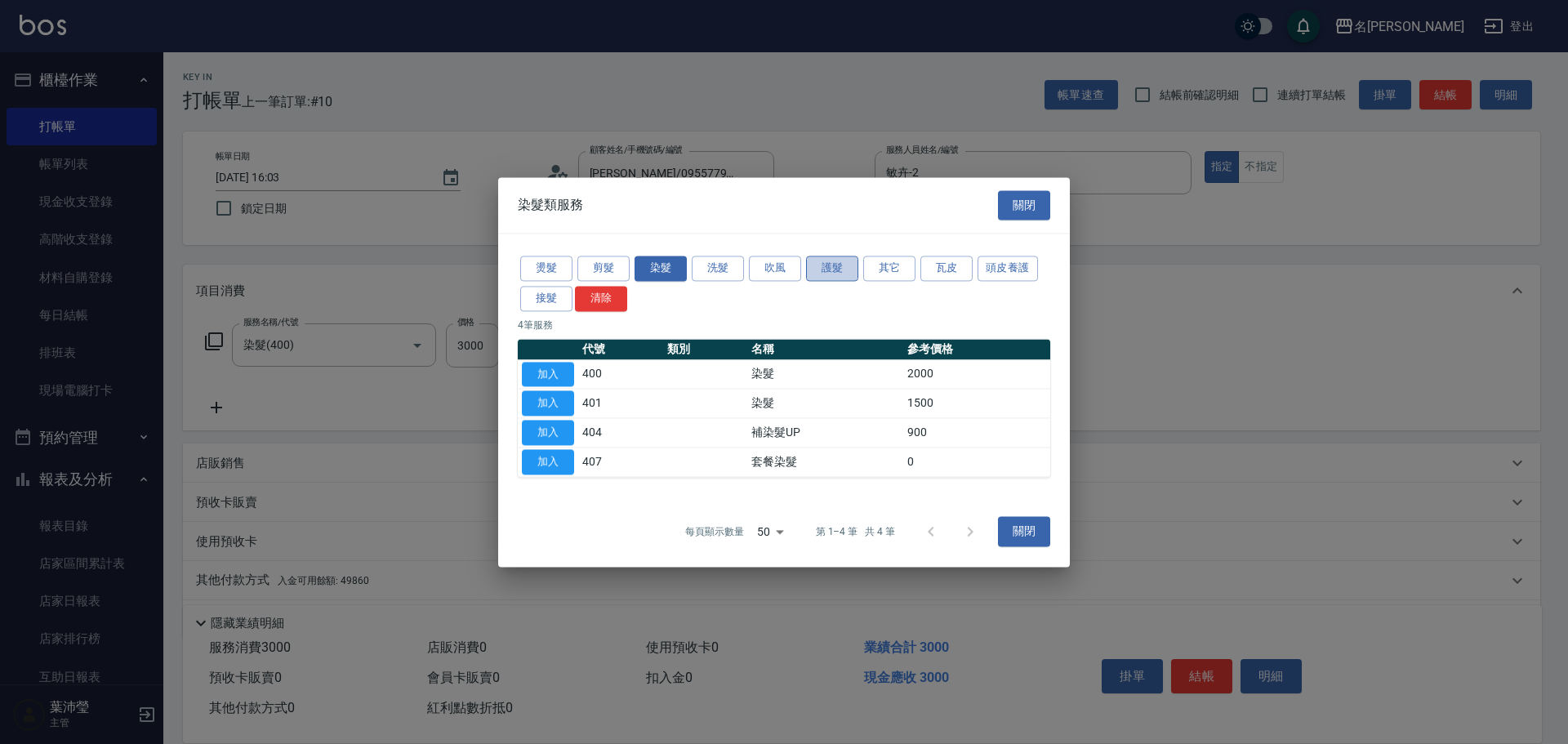
click at [829, 261] on button "護髮" at bounding box center [833, 269] width 52 height 25
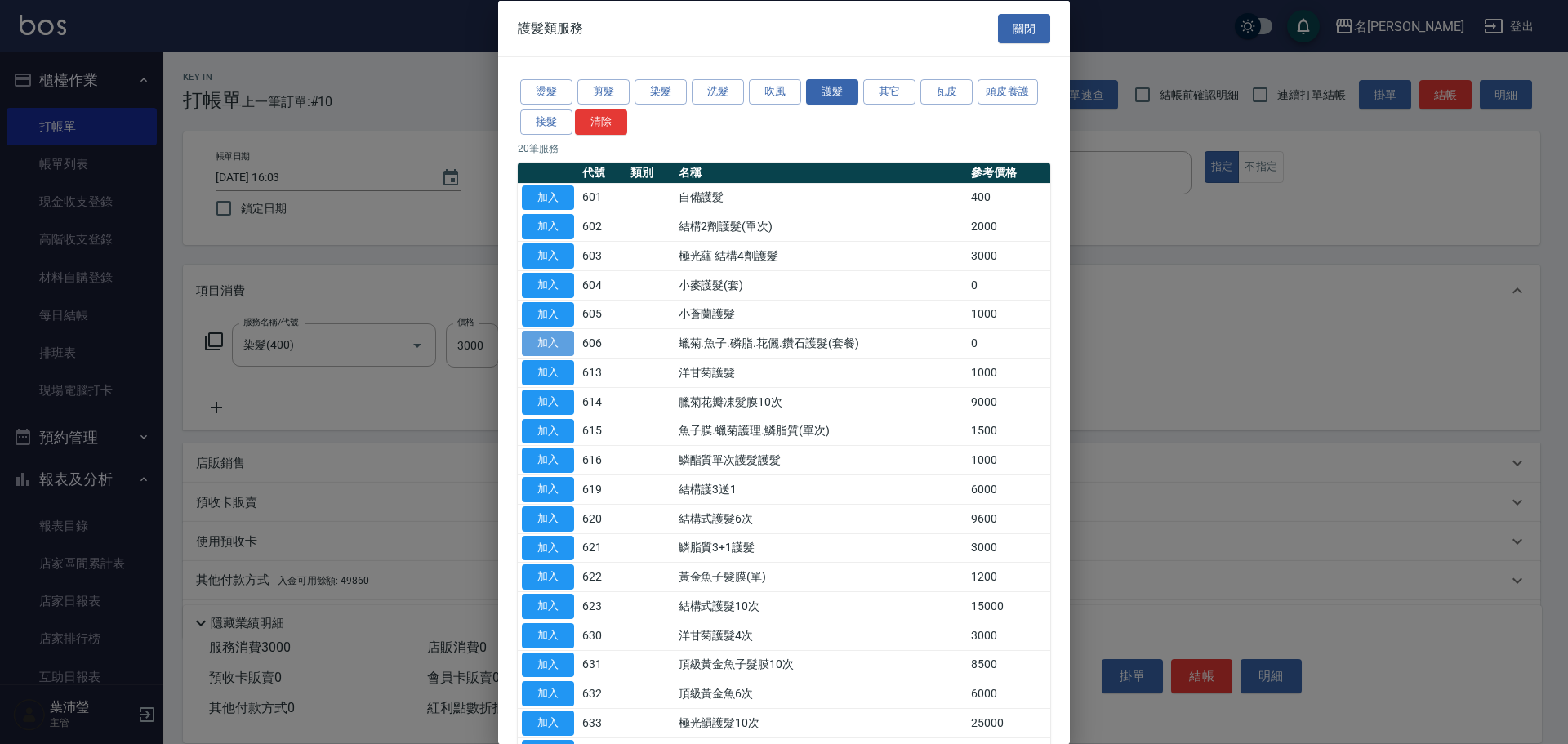
click at [562, 345] on button "加入" at bounding box center [548, 344] width 52 height 25
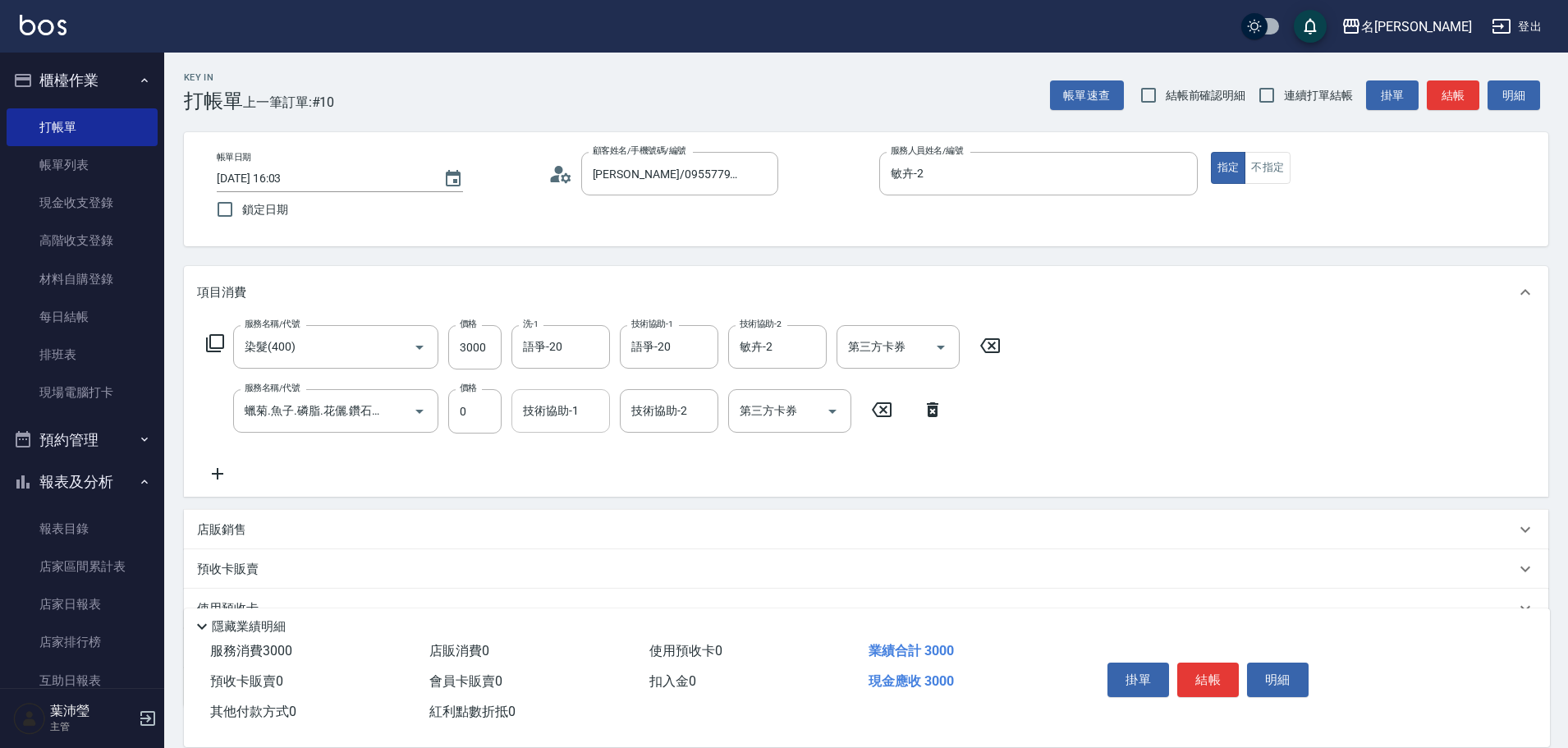
click at [562, 419] on input "技術協助-1" at bounding box center [560, 411] width 84 height 29
click at [574, 453] on div "語爭 -20" at bounding box center [561, 453] width 98 height 27
type input "語爭-20"
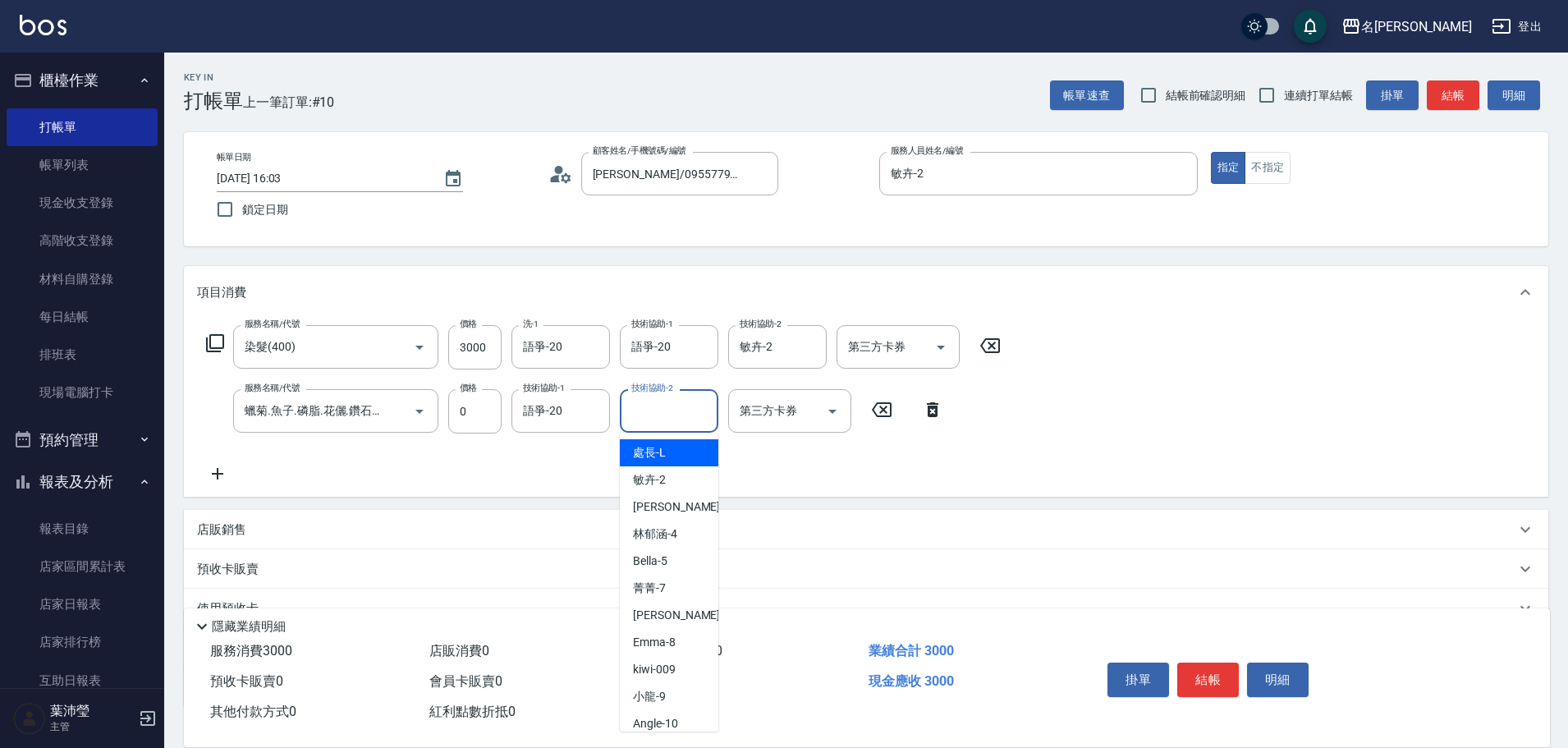
click at [646, 425] on input "技術協助-2" at bounding box center [669, 411] width 84 height 29
click at [669, 453] on span "語爭 -20" at bounding box center [653, 453] width 39 height 17
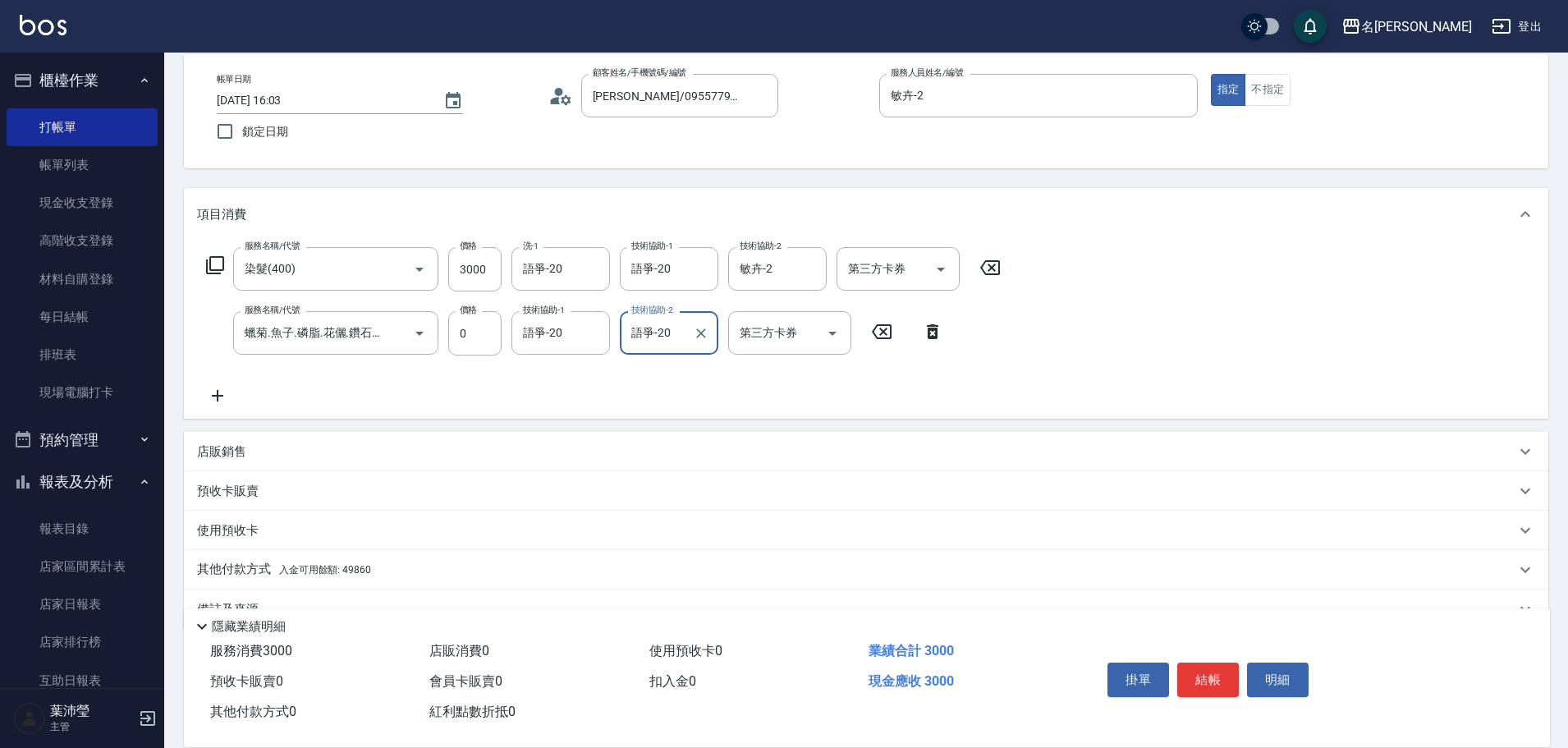
scroll to position [116, 0]
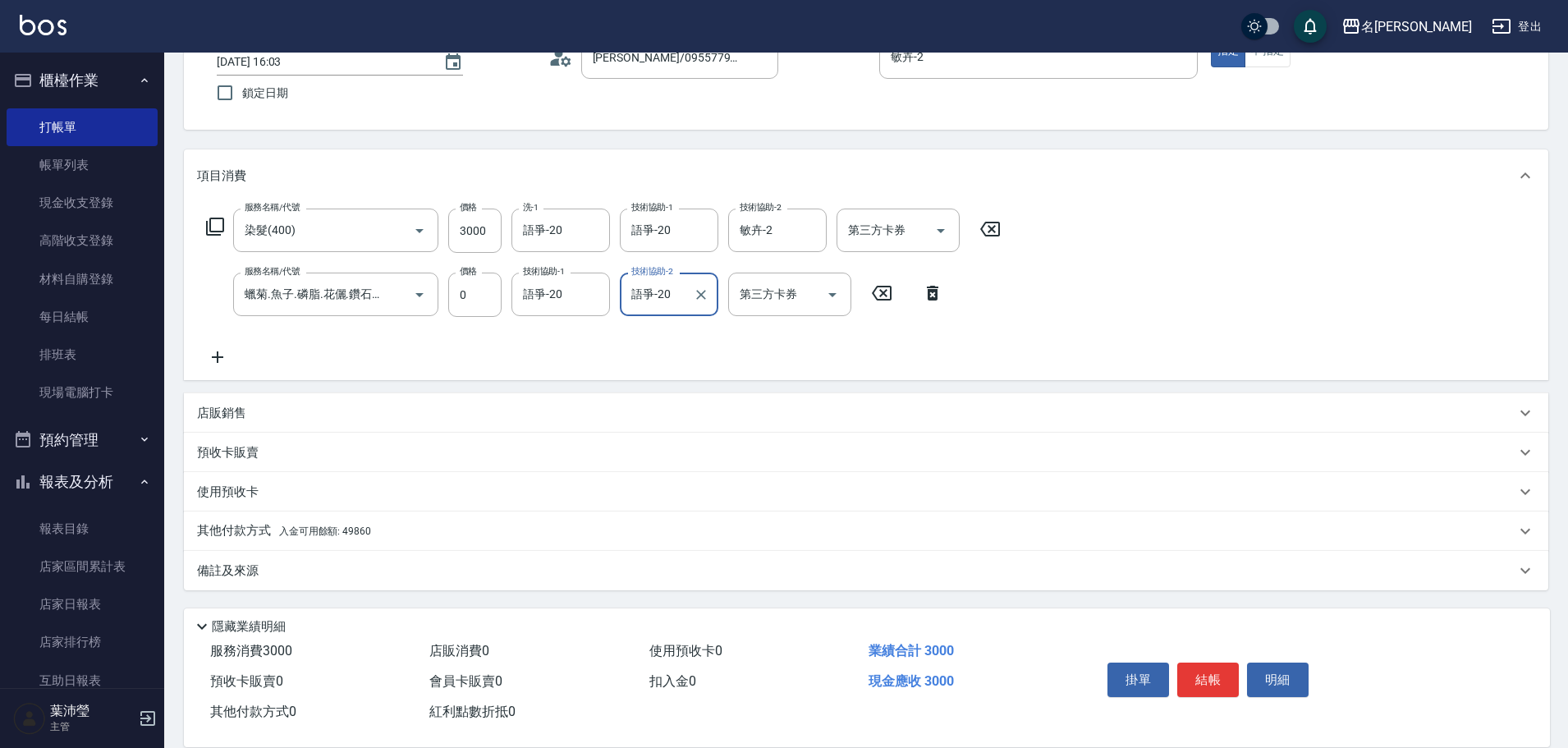
type input "語爭-20"
click at [235, 531] on p "其他付款方式 入金可用餘額: 49860" at bounding box center [284, 531] width 174 height 18
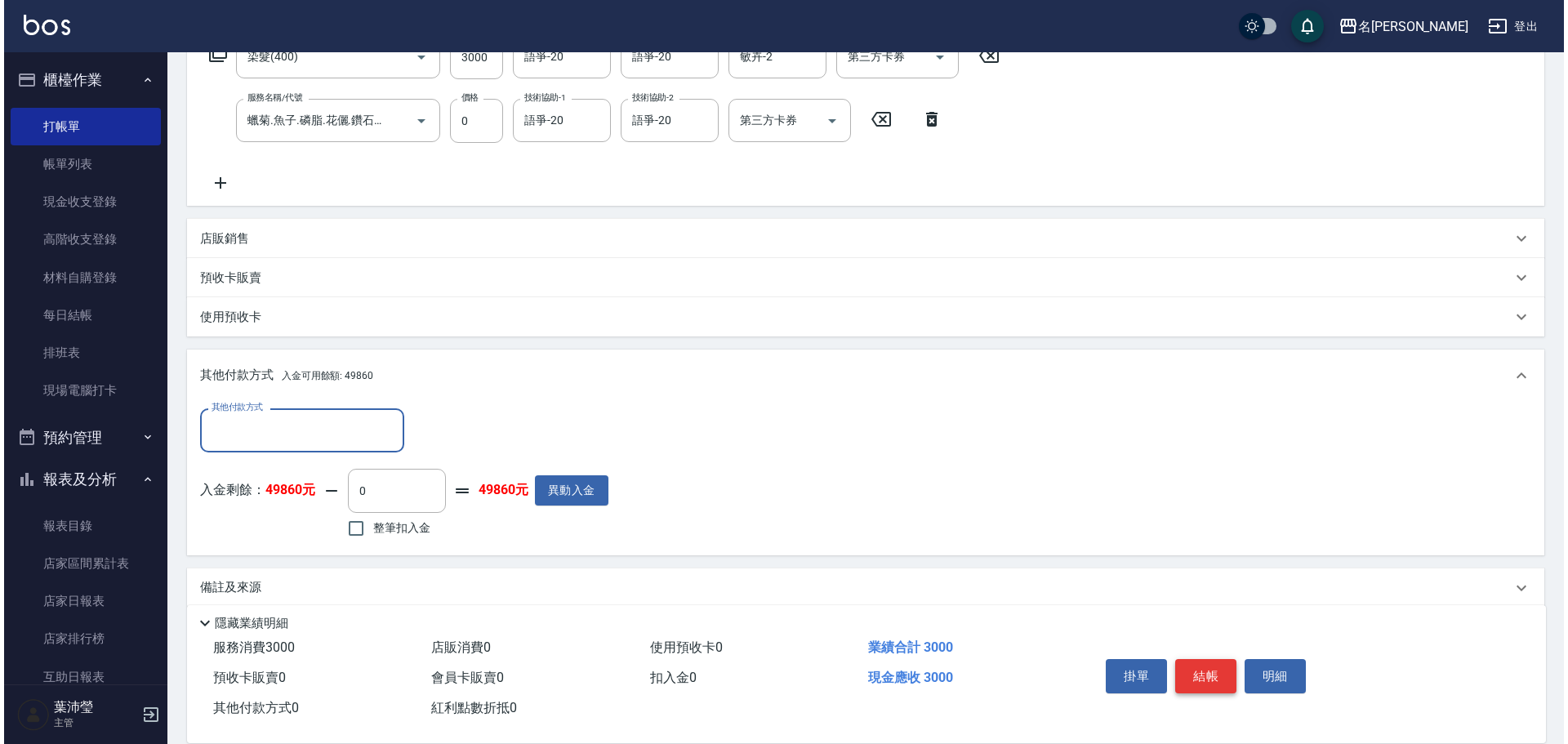
scroll to position [309, 0]
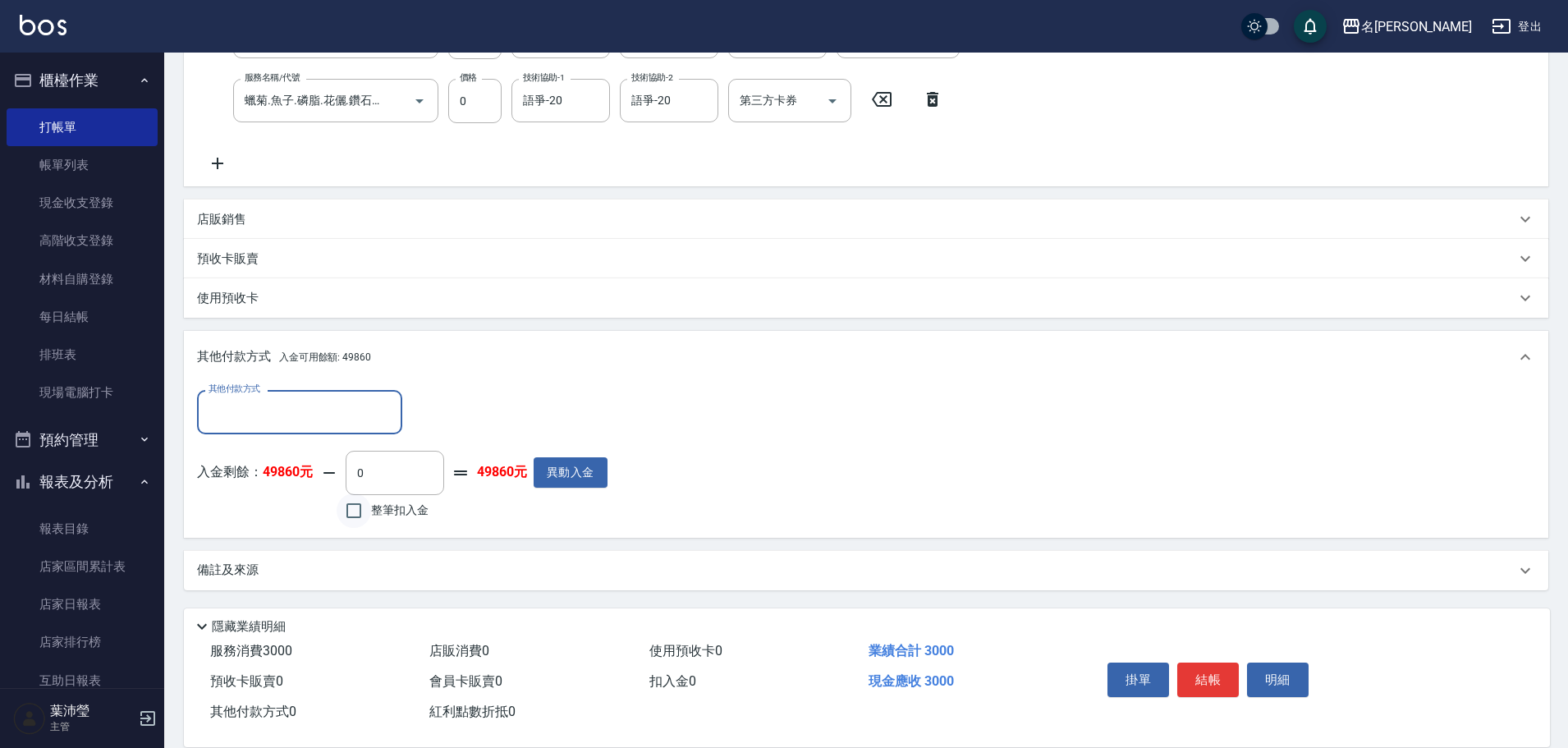
click at [352, 513] on input "整筆扣入金" at bounding box center [354, 510] width 35 height 35
checkbox input "true"
type input "3000"
click at [1270, 666] on button "明細" at bounding box center [1278, 680] width 62 height 35
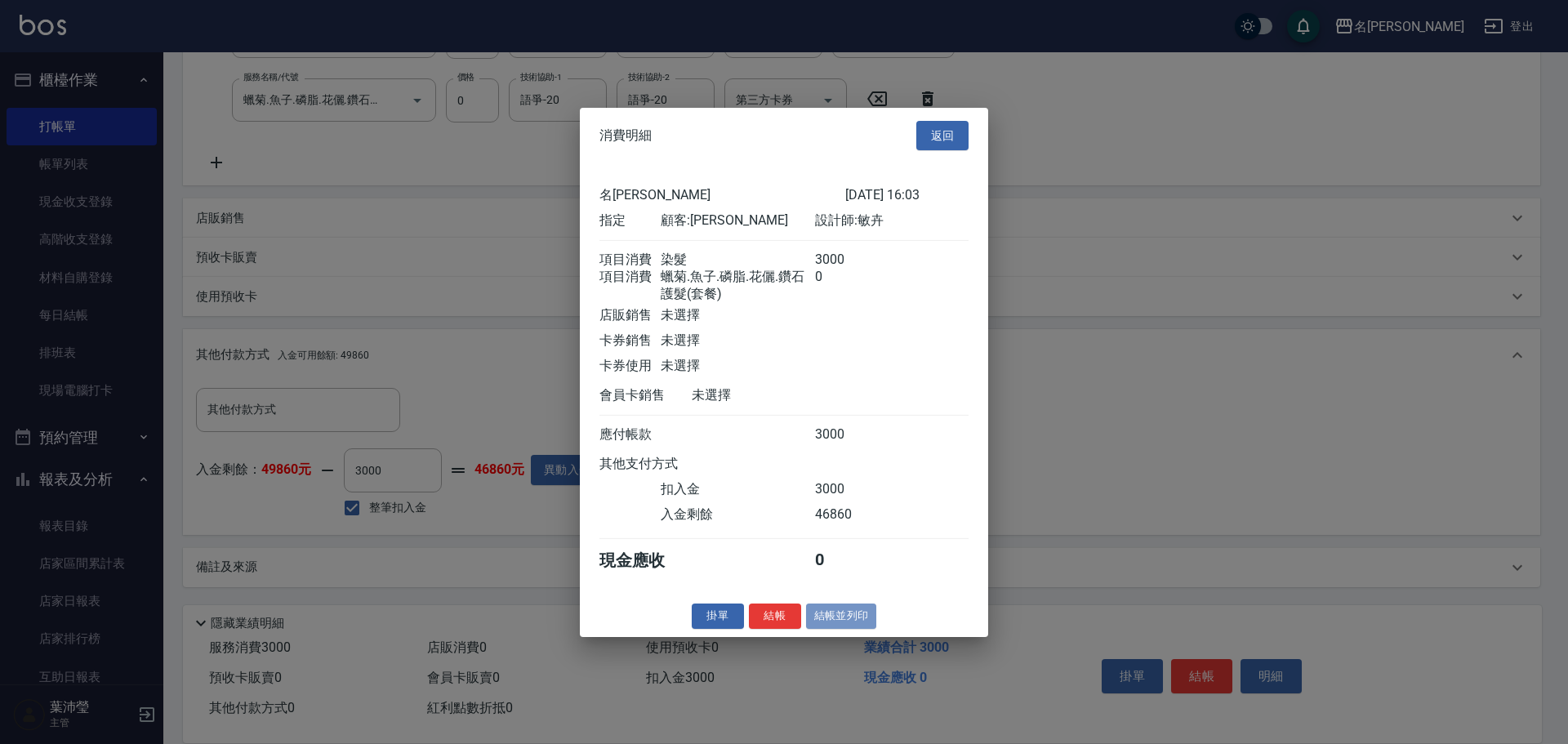
click at [847, 629] on button "結帳並列印" at bounding box center [842, 616] width 71 height 25
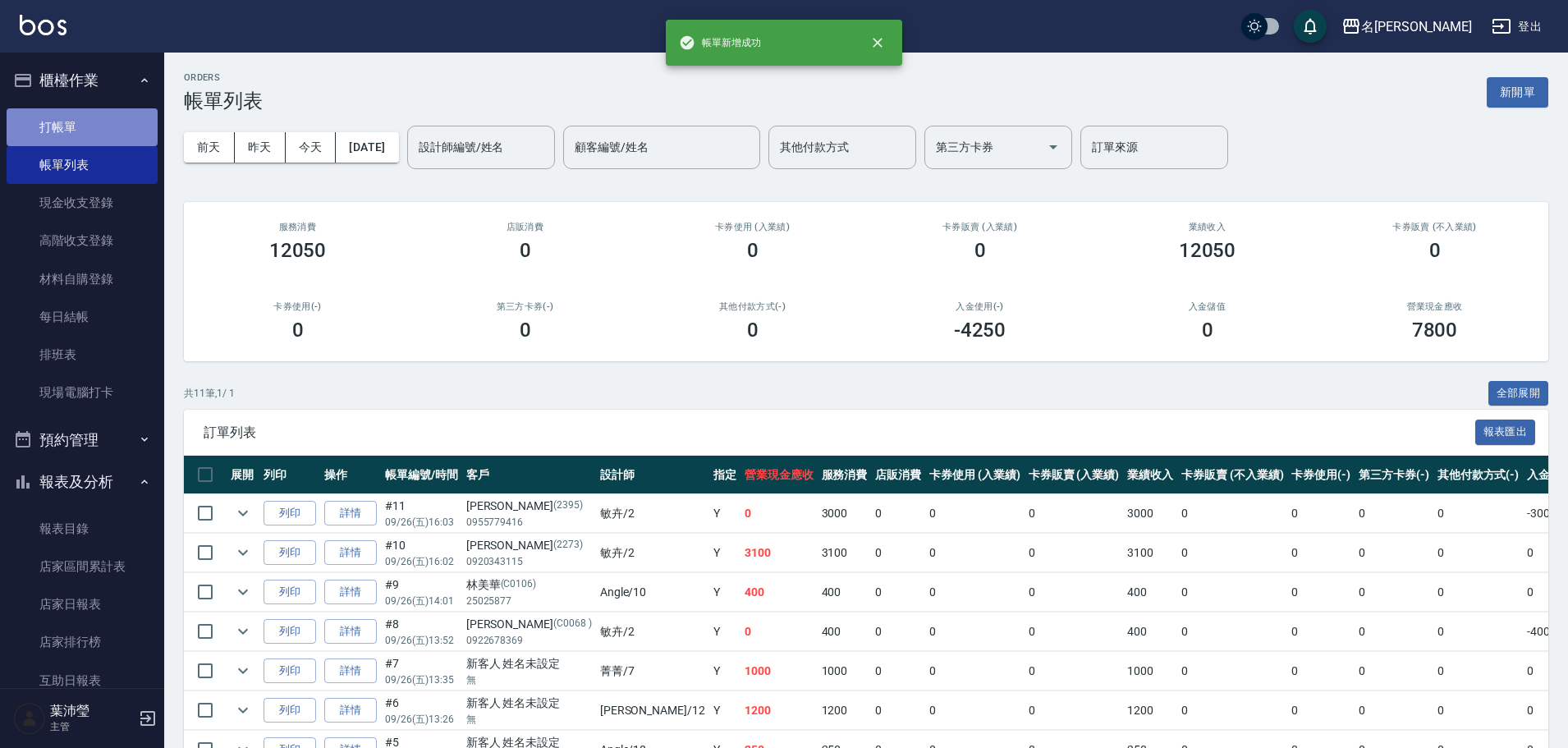
click at [119, 138] on link "打帳單" at bounding box center [82, 127] width 151 height 37
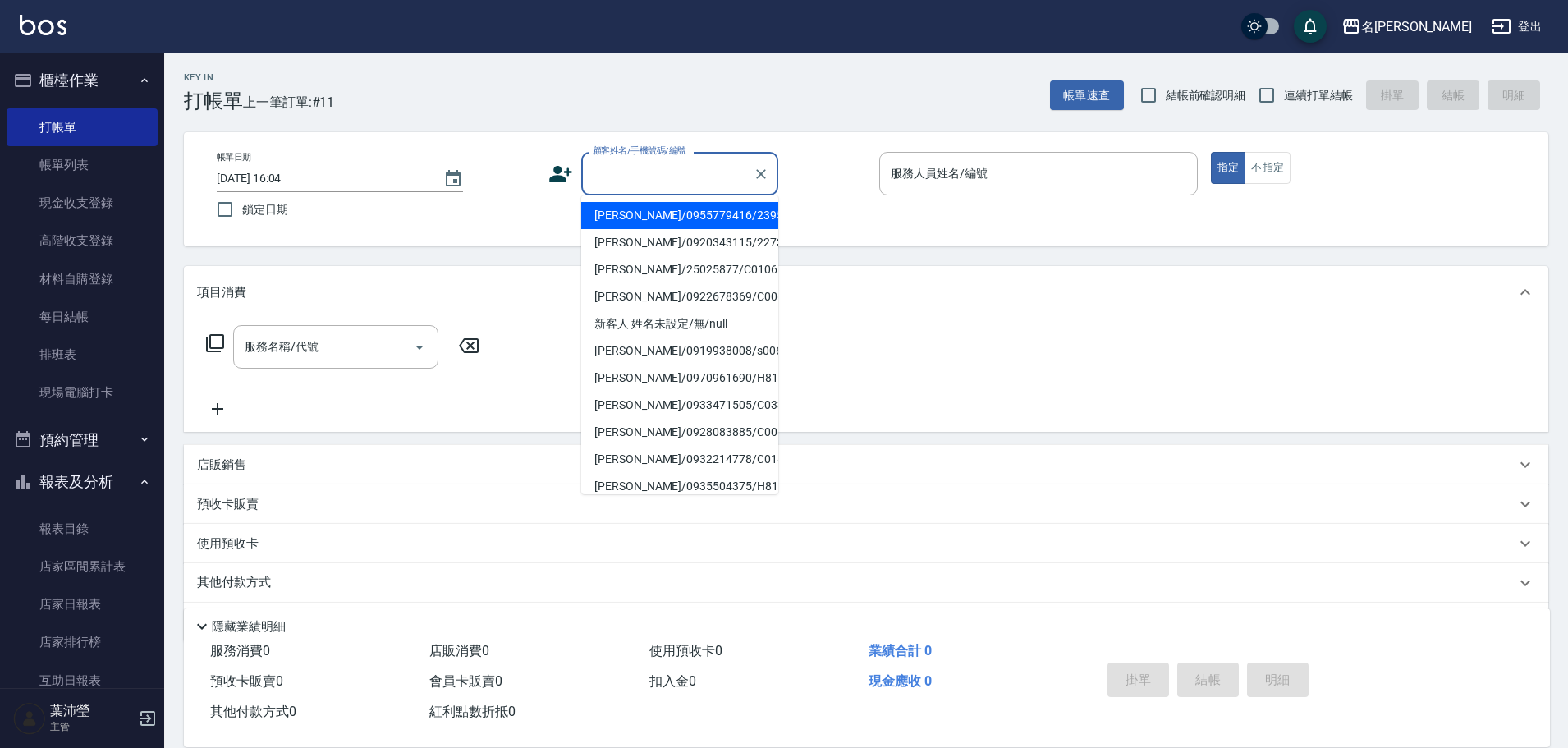
click at [633, 187] on input "顧客姓名/手機號碼/編號" at bounding box center [667, 174] width 158 height 29
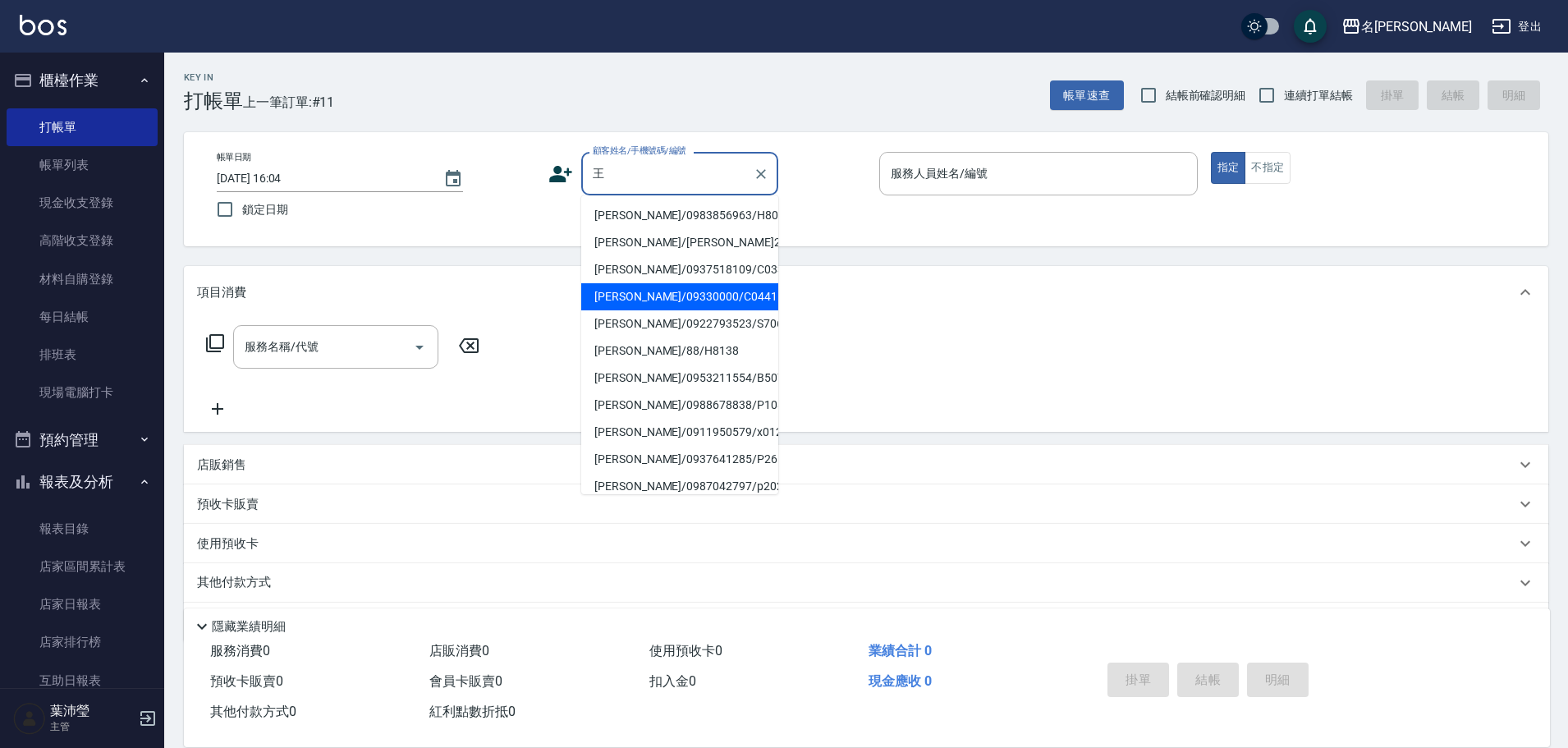
click at [660, 299] on li "[PERSON_NAME]/09330000/C0441" at bounding box center [680, 297] width 197 height 27
type input "[PERSON_NAME]/09330000/C0441"
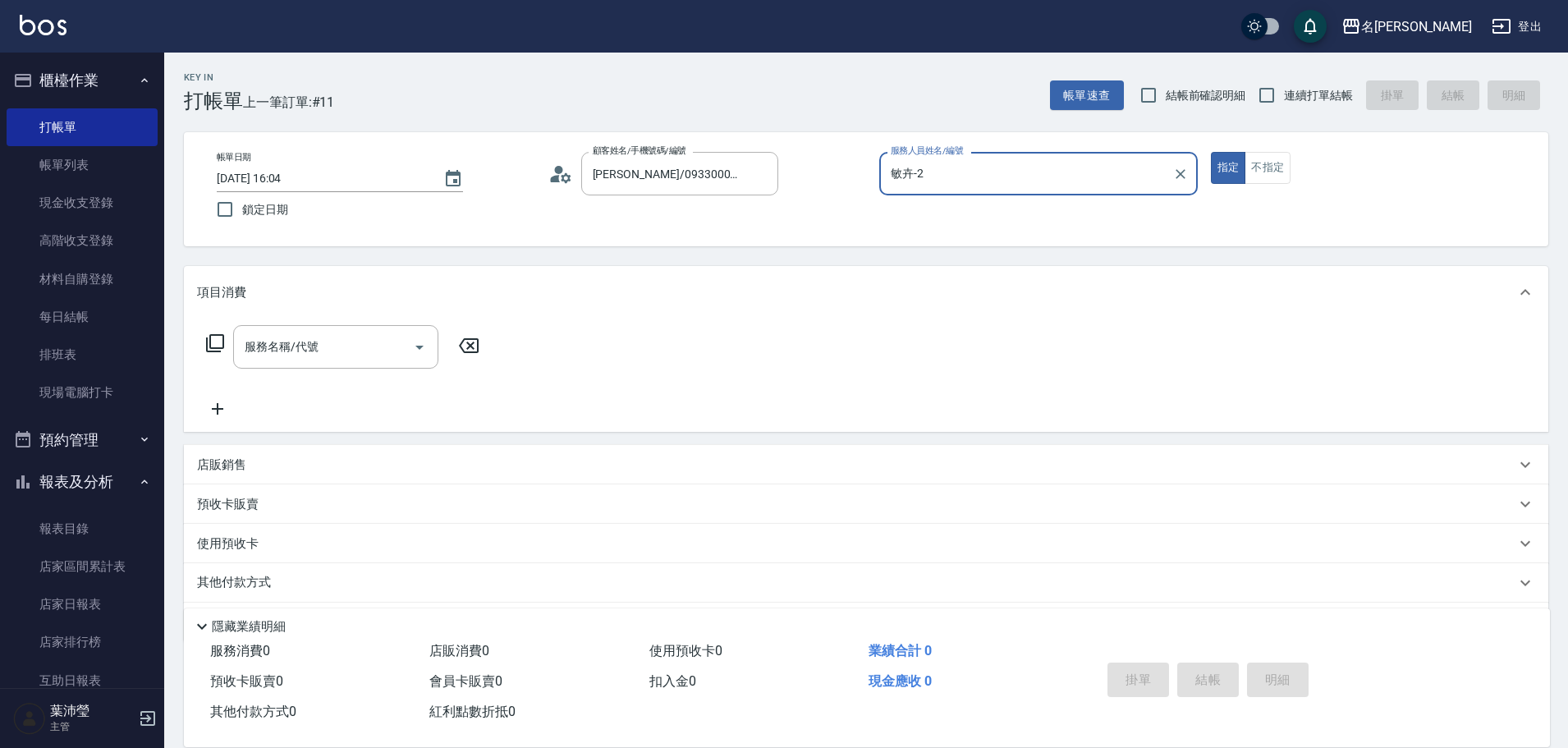
type input "敏卉-2"
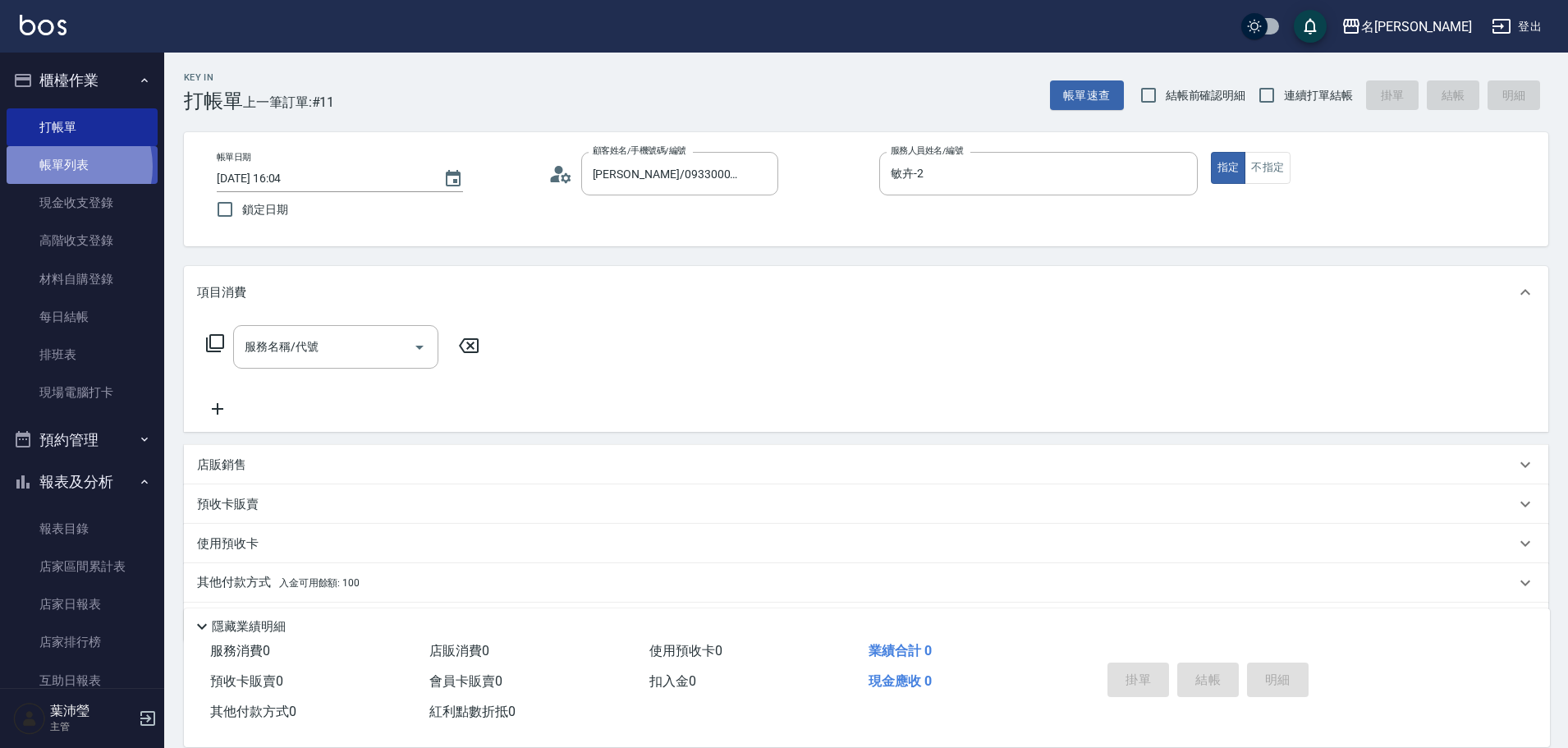
drag, startPoint x: 60, startPoint y: 166, endPoint x: 59, endPoint y: 153, distance: 13.0
click at [60, 165] on link "帳單列表" at bounding box center [82, 165] width 151 height 37
